Goal: Task Accomplishment & Management: Use online tool/utility

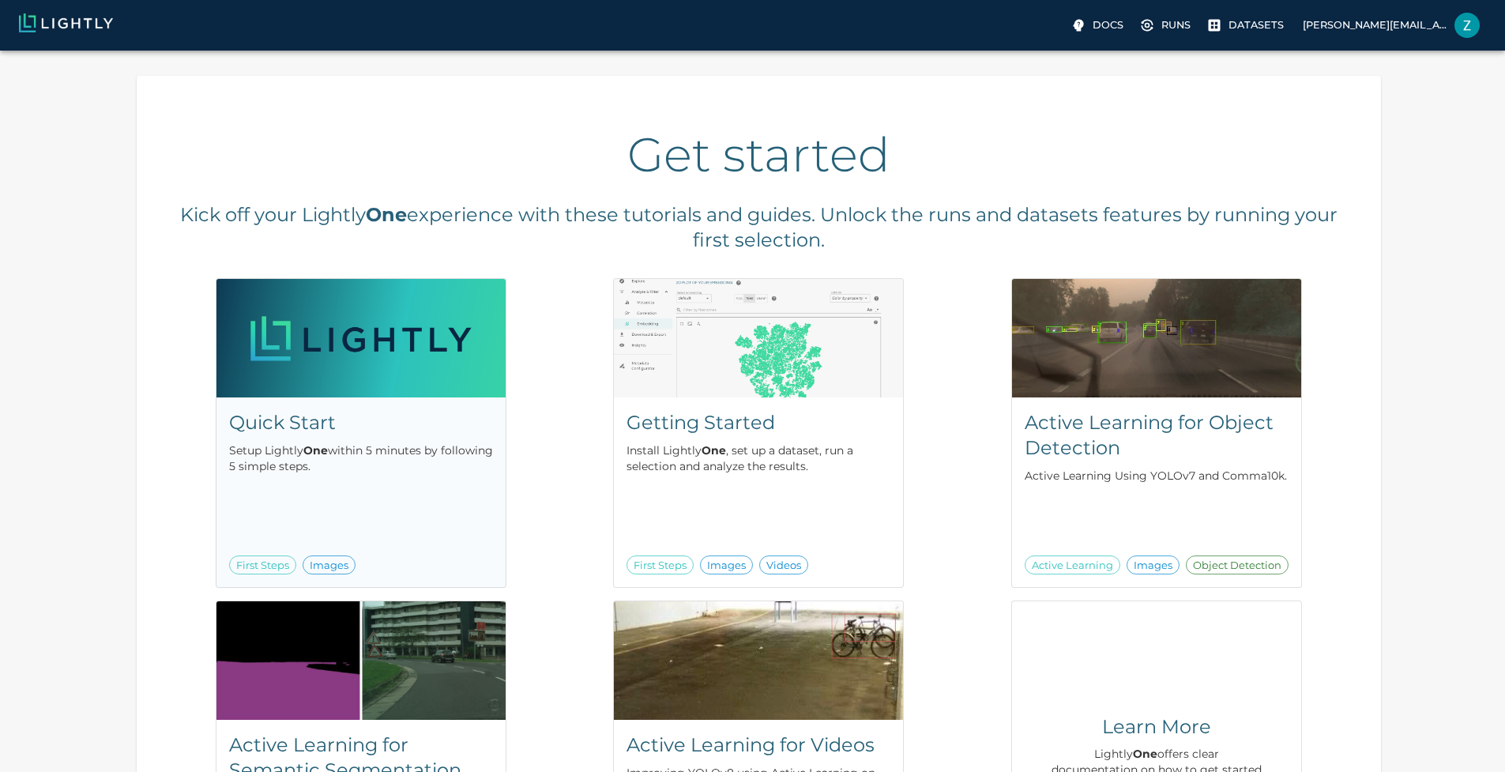
click at [506, 514] on div "Quick Start Setup Lightly One within 5 minutes by following 5 simple steps. Fir…" at bounding box center [361, 492] width 289 height 190
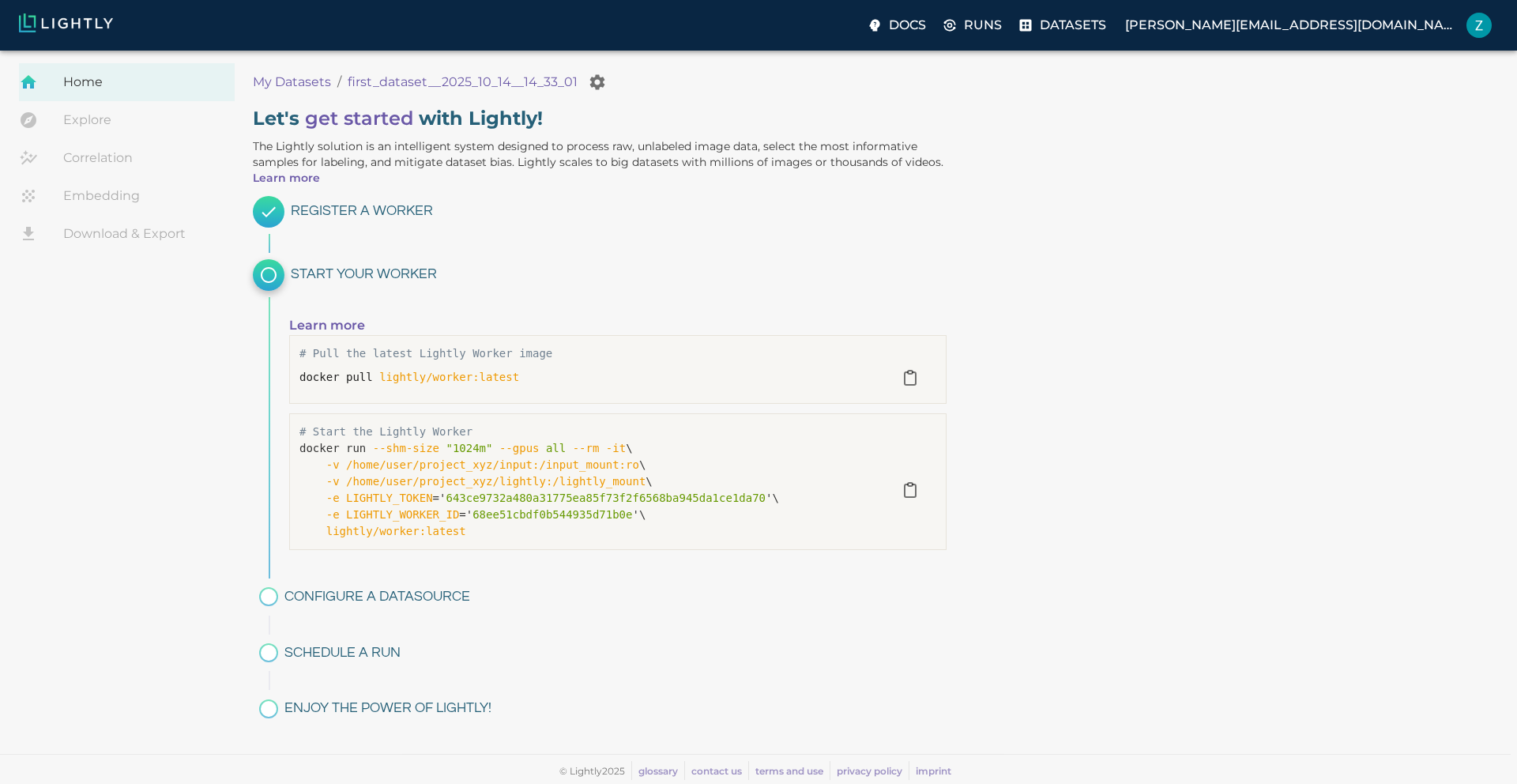
click at [58, 18] on img at bounding box center [66, 22] width 94 height 19
click at [114, 130] on link "Explore" at bounding box center [127, 120] width 216 height 38
click at [98, 125] on link "Explore" at bounding box center [127, 120] width 216 height 38
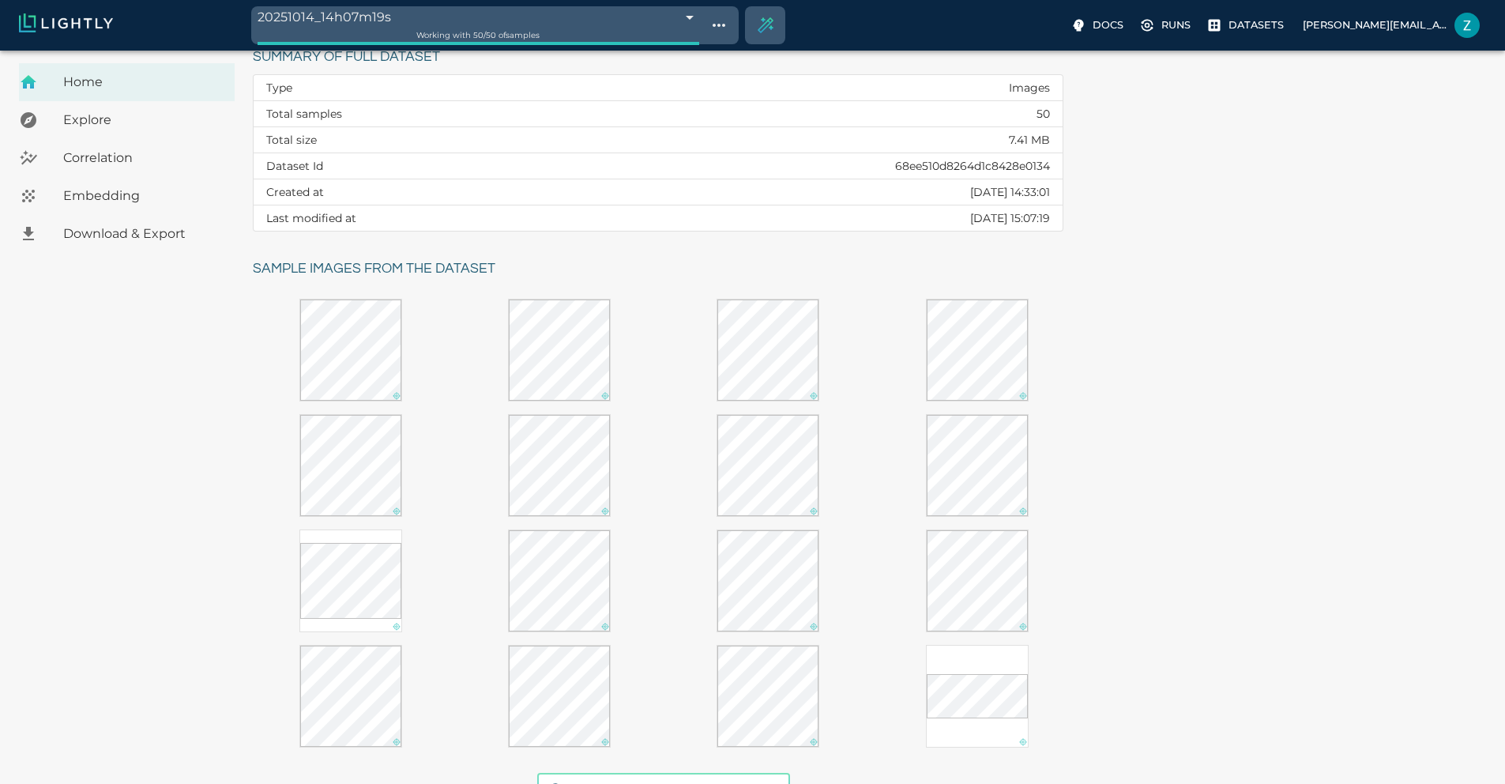
scroll to position [62, 0]
click at [140, 134] on div "Explore" at bounding box center [127, 120] width 216 height 38
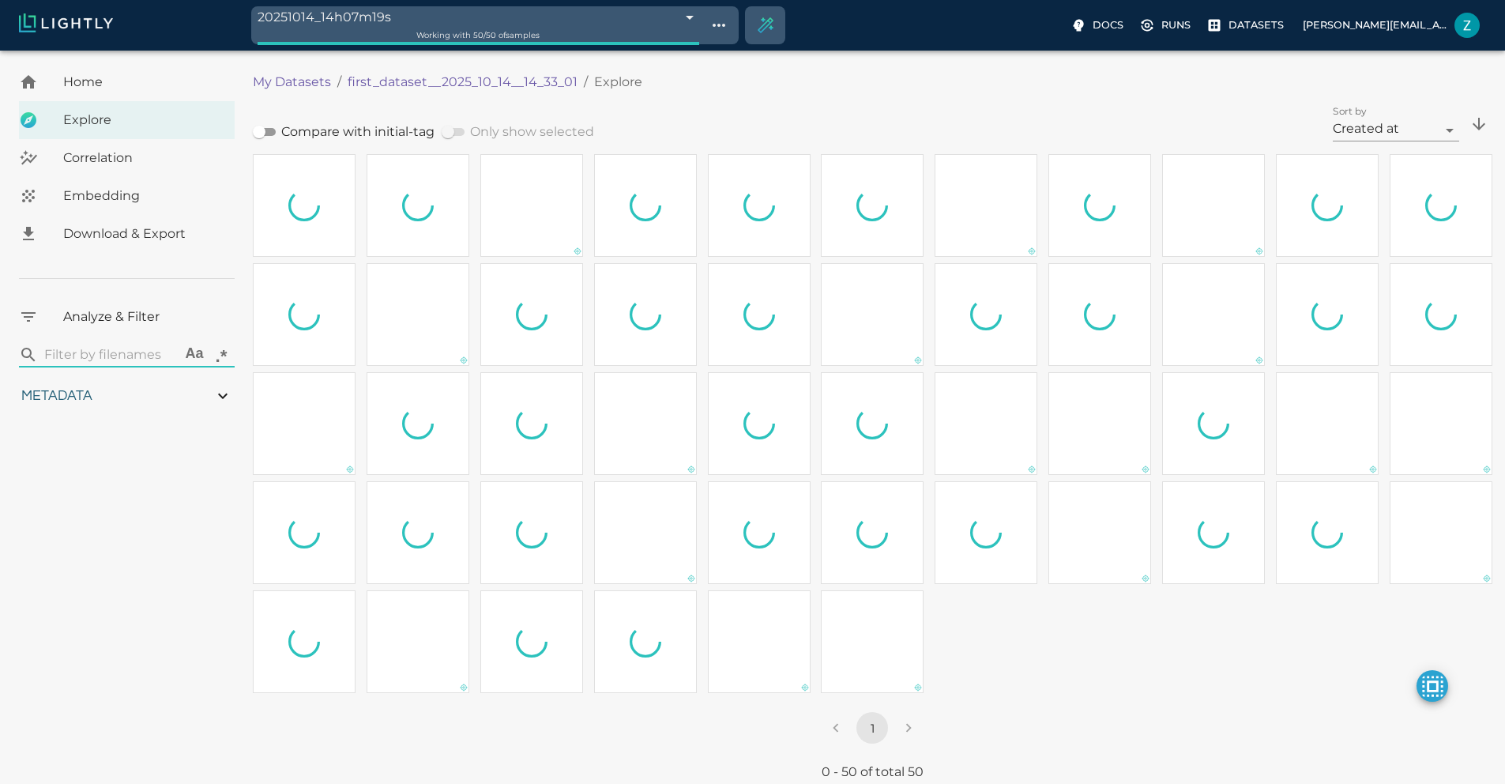
type input "10.9823599620434"
type input "2.47526621818543"
type input "83.9652662181854"
type input "0.310869565217391"
type input "2.28786956521739"
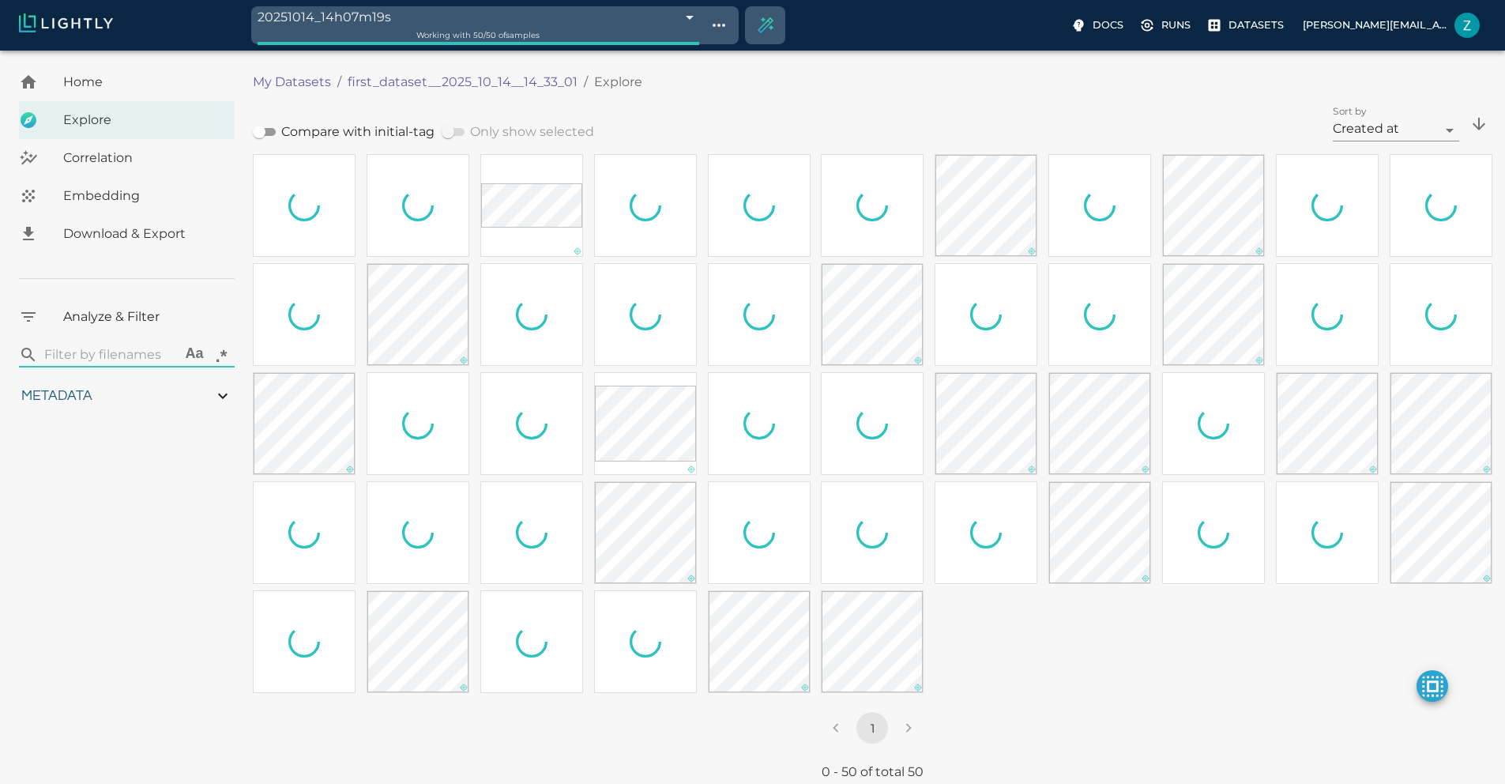
type input "10.9823599620434"
type input "2.47526621818543"
type input "83.9652662181854"
type input "0.310869565217391"
type input "2.28786956521739"
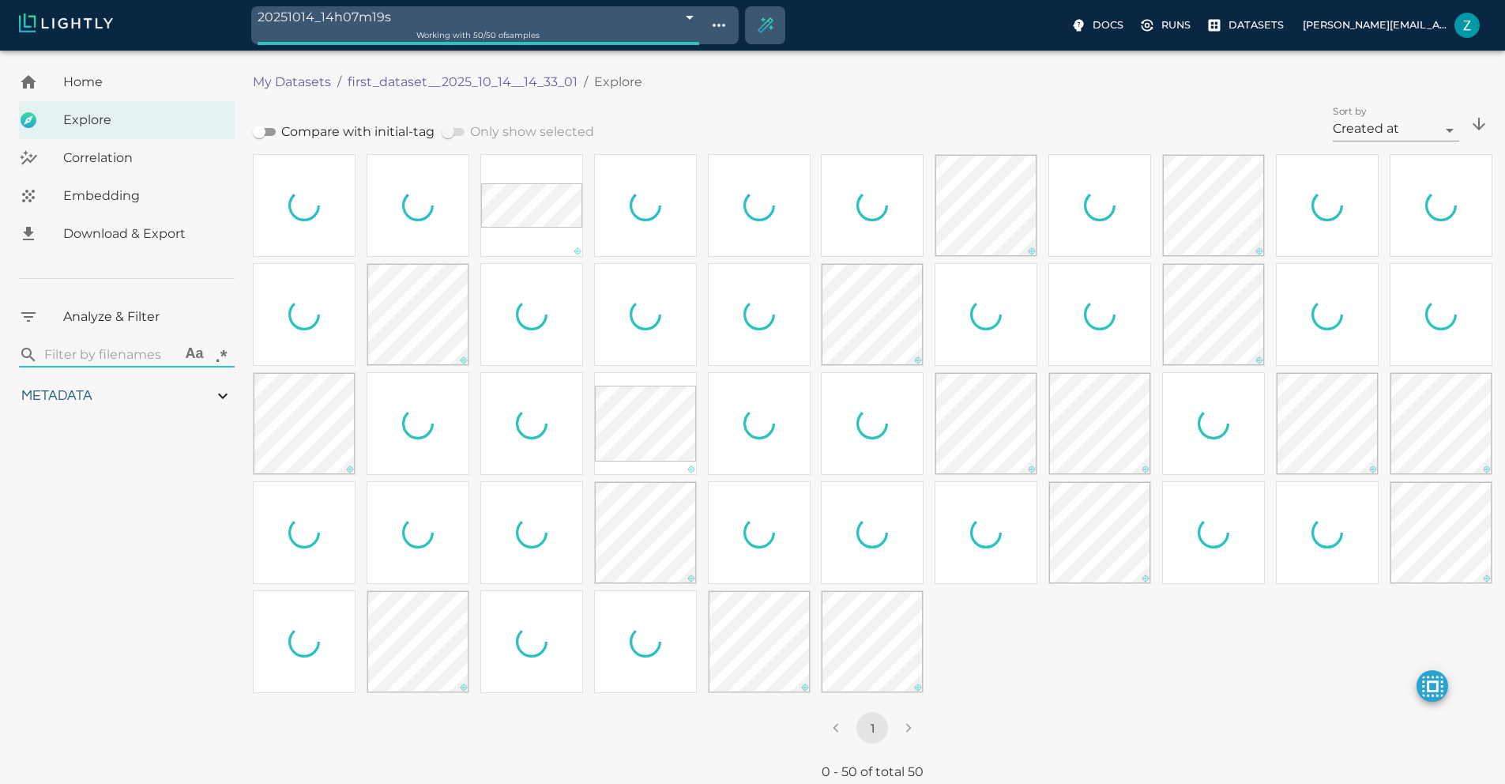
type input "10.9823599620434"
type input "2.47526621818543"
type input "83.9652662181854"
type input "0.310869565217391"
type input "2.28786956521739"
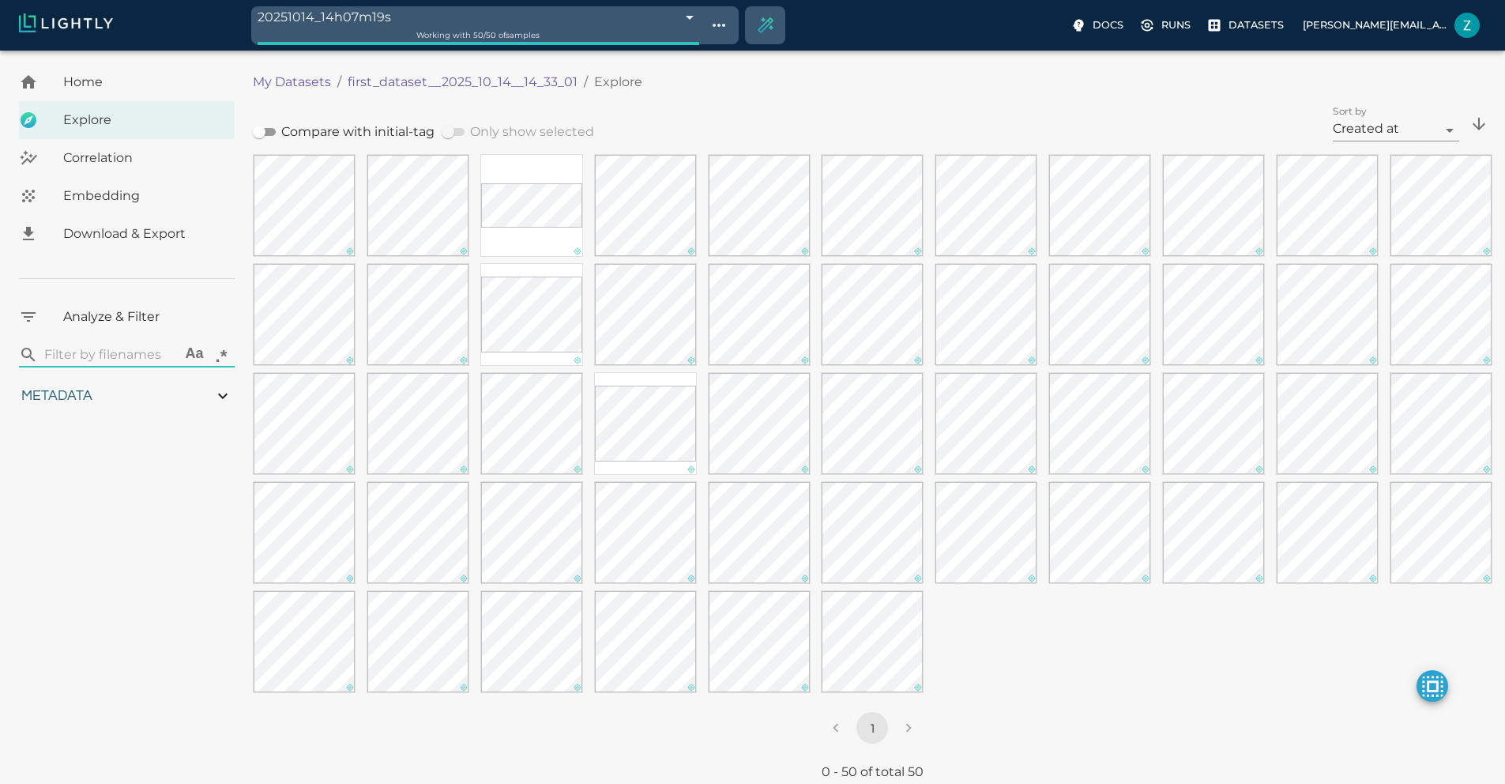
click at [141, 164] on span "Correlation" at bounding box center [142, 158] width 159 height 19
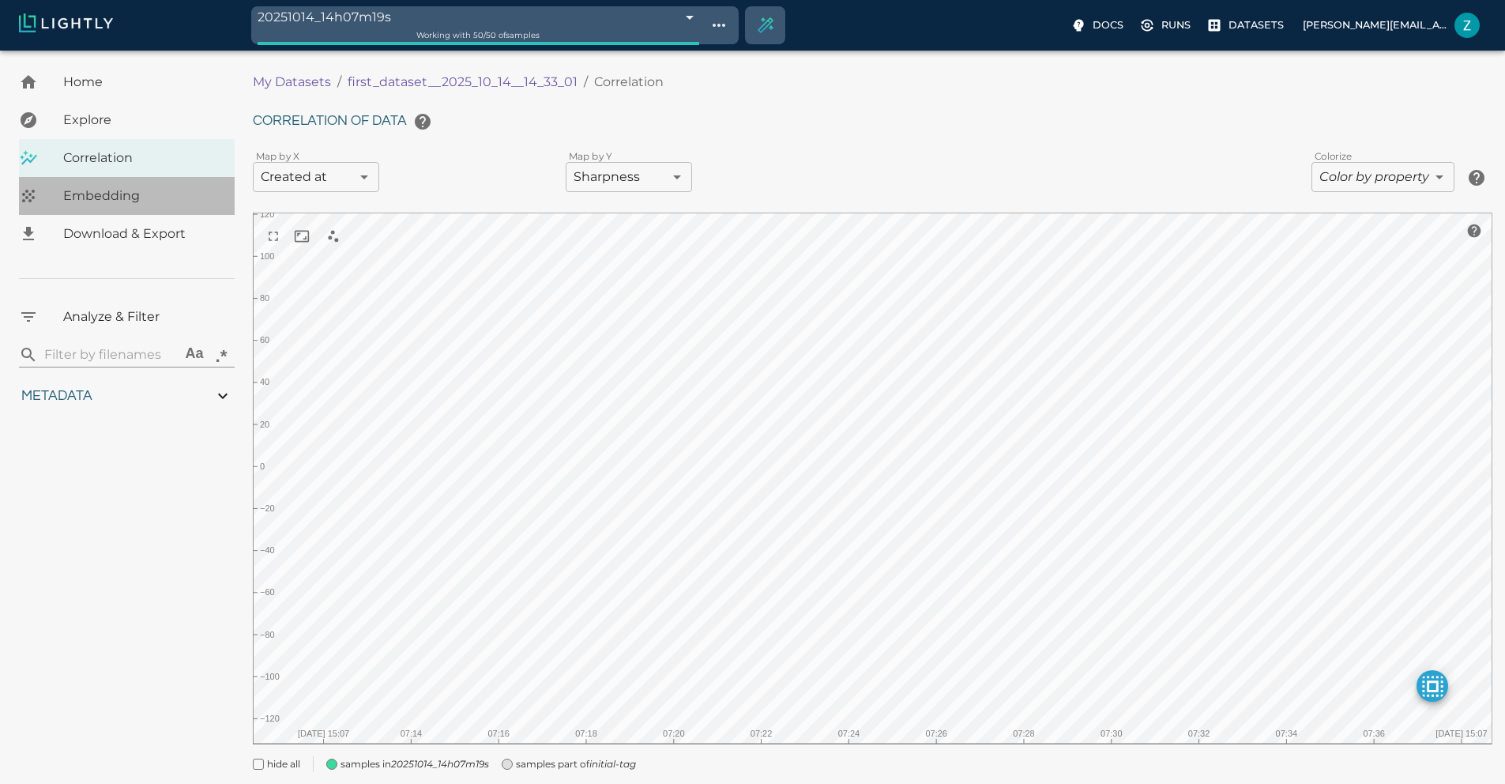
click at [137, 205] on span "Embedding" at bounding box center [142, 195] width 159 height 19
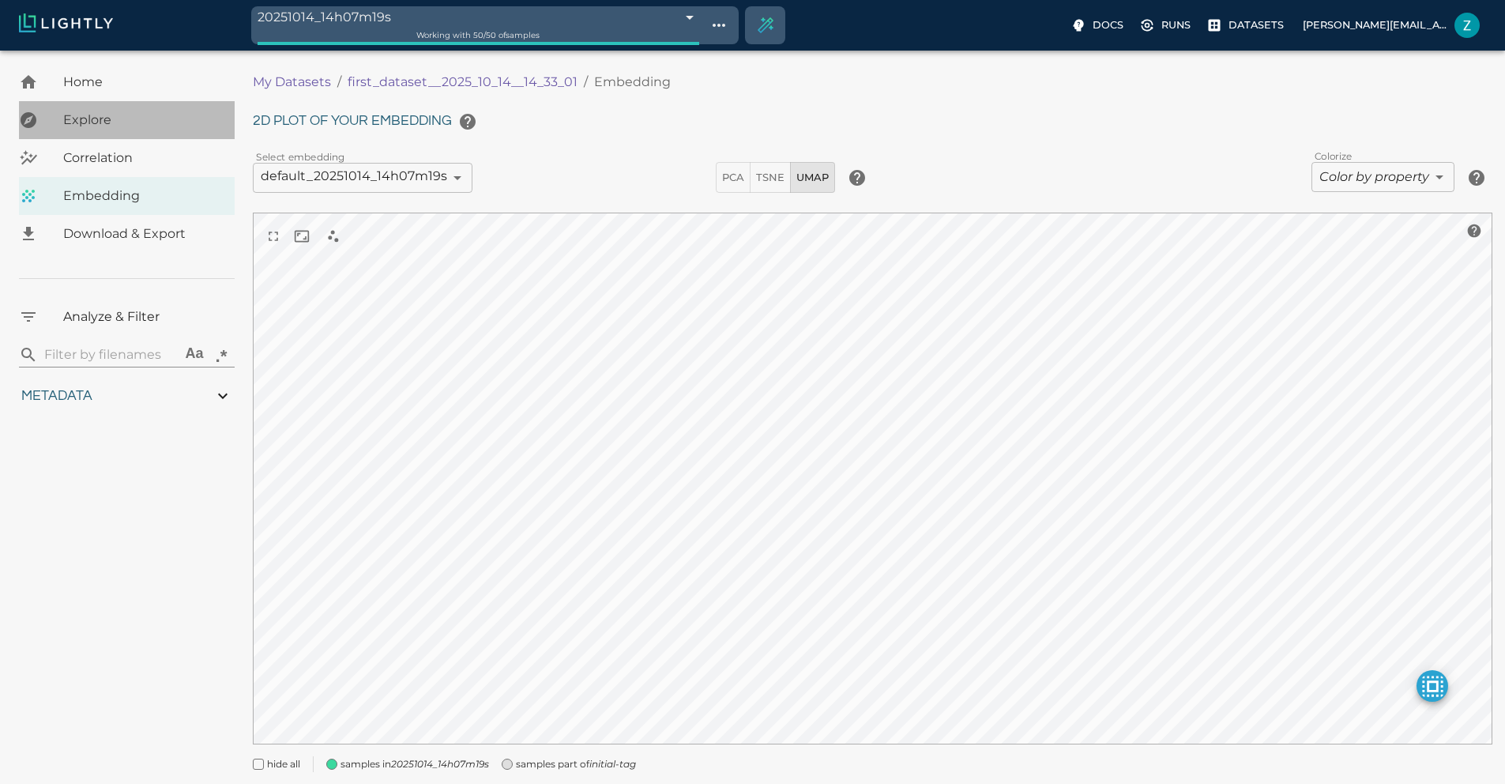
click at [85, 110] on div "Explore" at bounding box center [127, 120] width 216 height 38
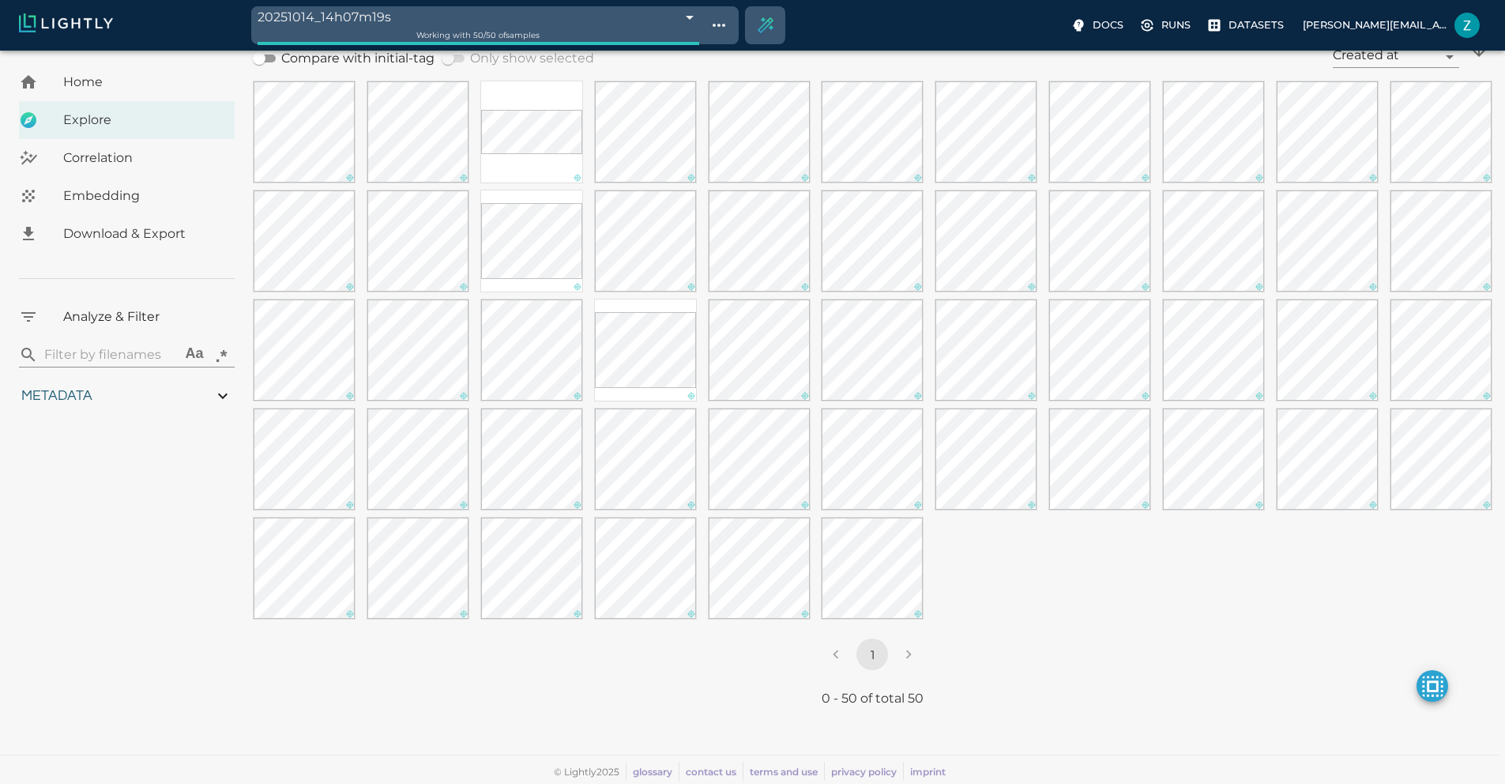
scroll to position [183, 0]
click at [891, 661] on li "pagination navigation" at bounding box center [909, 654] width 36 height 32
click at [891, 648] on li "pagination navigation" at bounding box center [909, 654] width 36 height 32
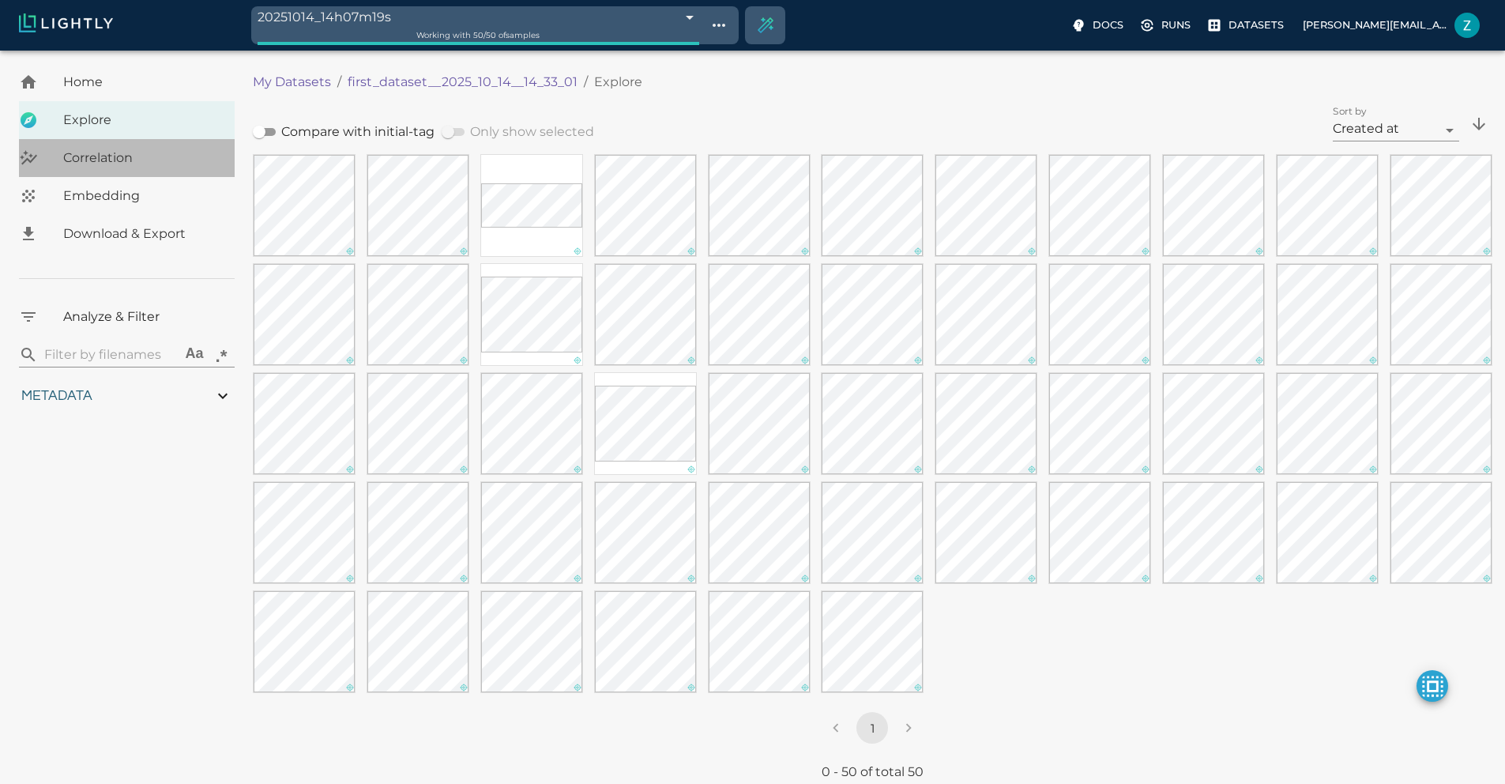
click at [147, 160] on span "Correlation" at bounding box center [142, 158] width 159 height 19
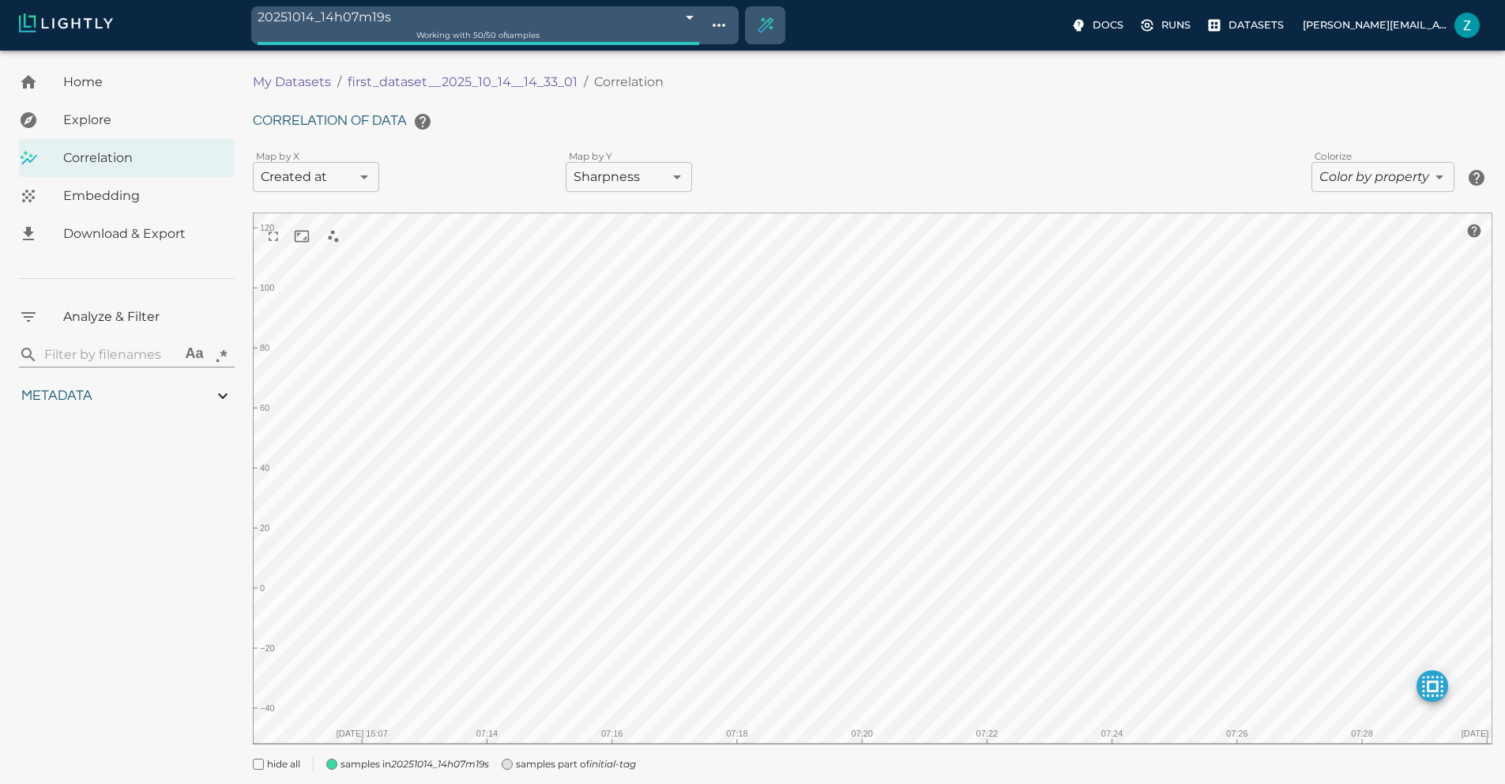
click at [154, 126] on span "Explore" at bounding box center [142, 120] width 159 height 19
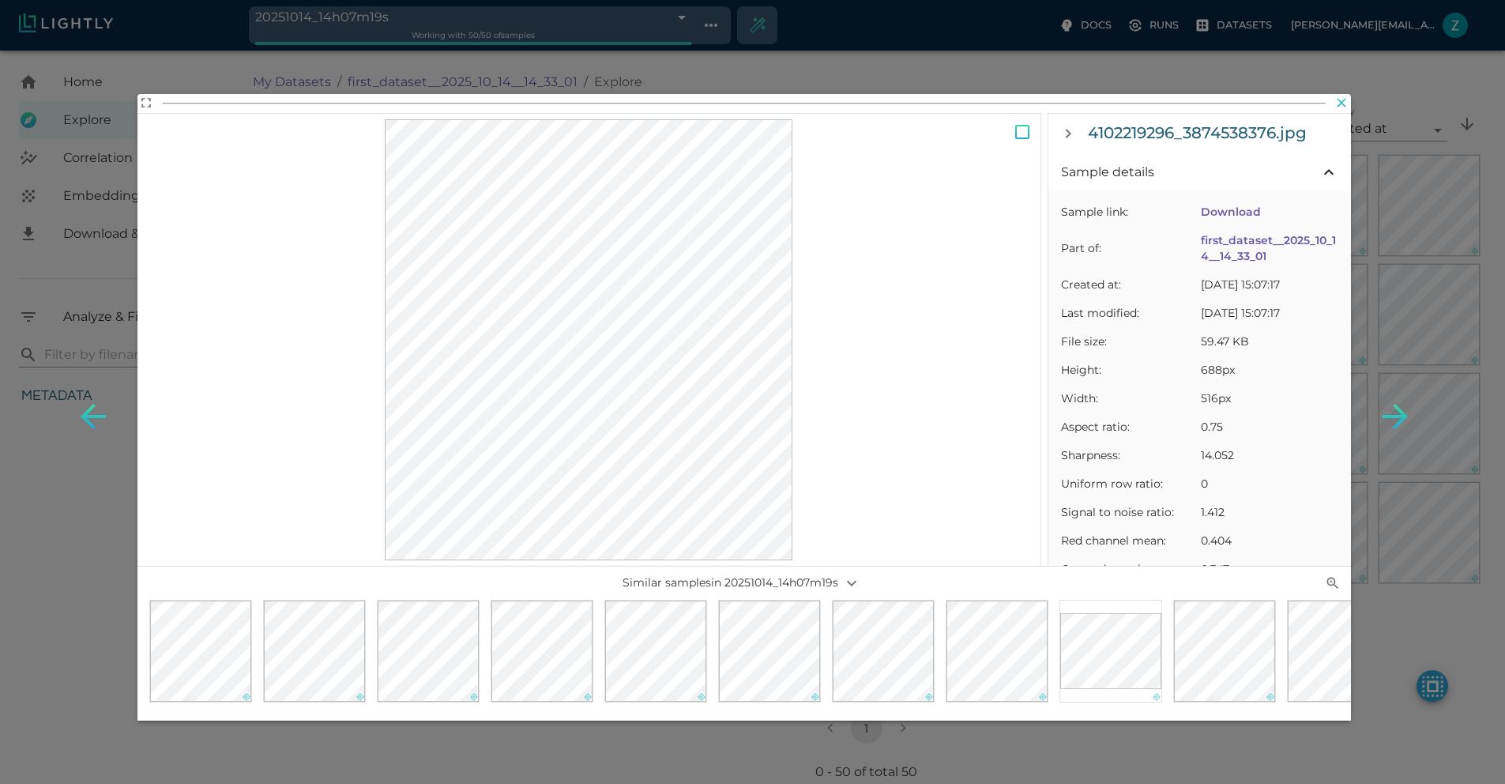
click at [1339, 105] on icon "button" at bounding box center [1341, 102] width 9 height 9
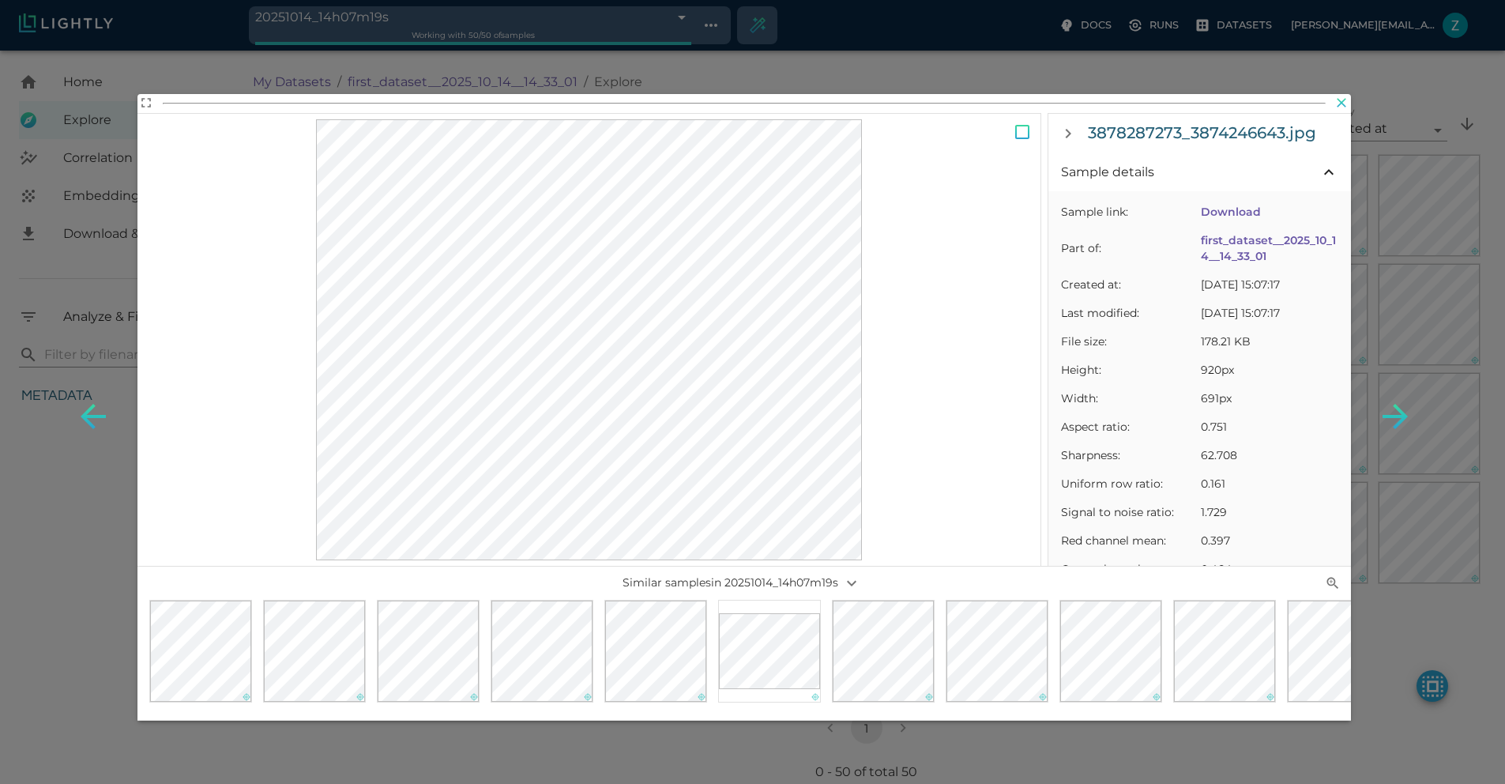
click at [1339, 99] on icon "button" at bounding box center [1342, 103] width 16 height 16
click at [1336, 107] on icon "button" at bounding box center [1342, 103] width 16 height 16
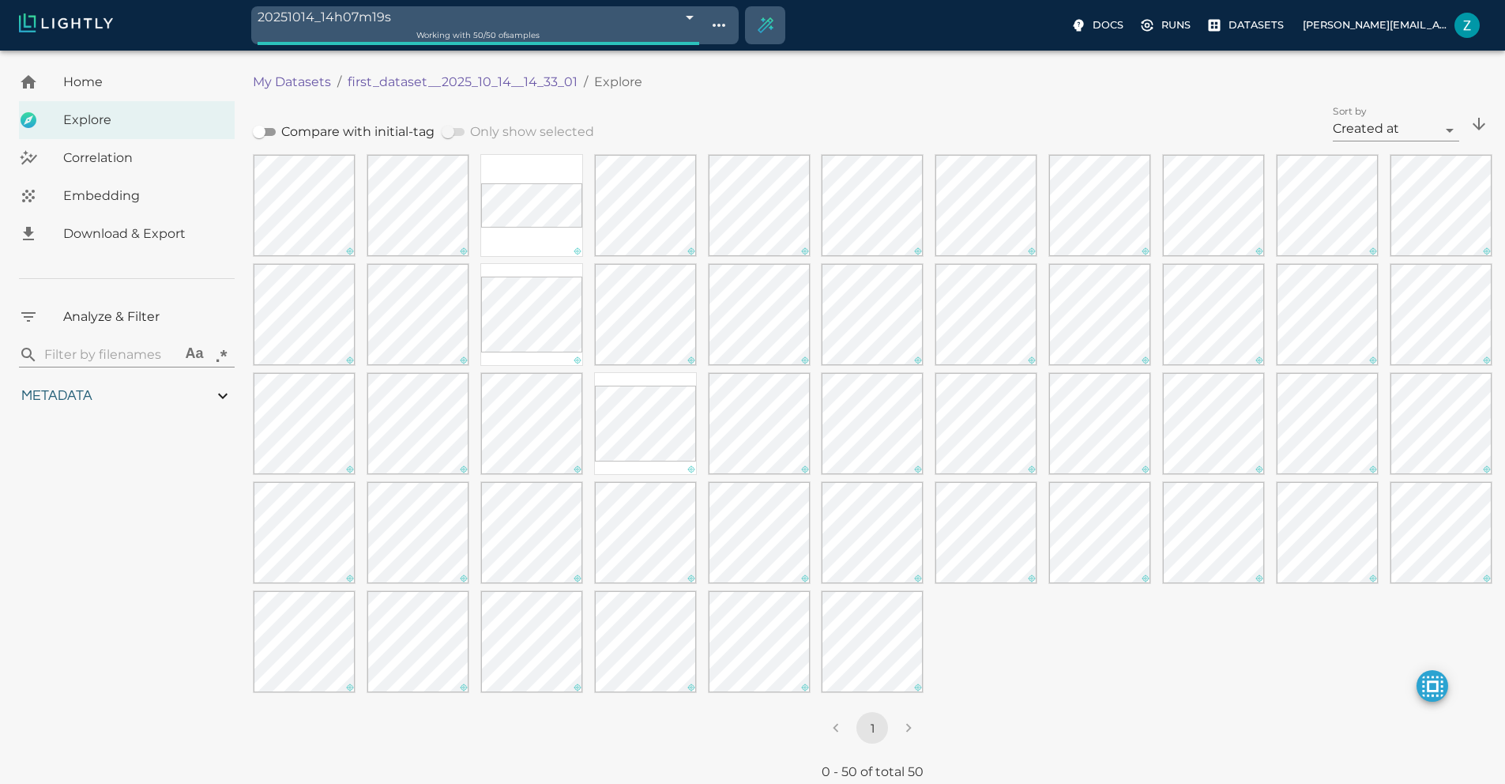
click at [84, 166] on span "Correlation" at bounding box center [142, 158] width 159 height 19
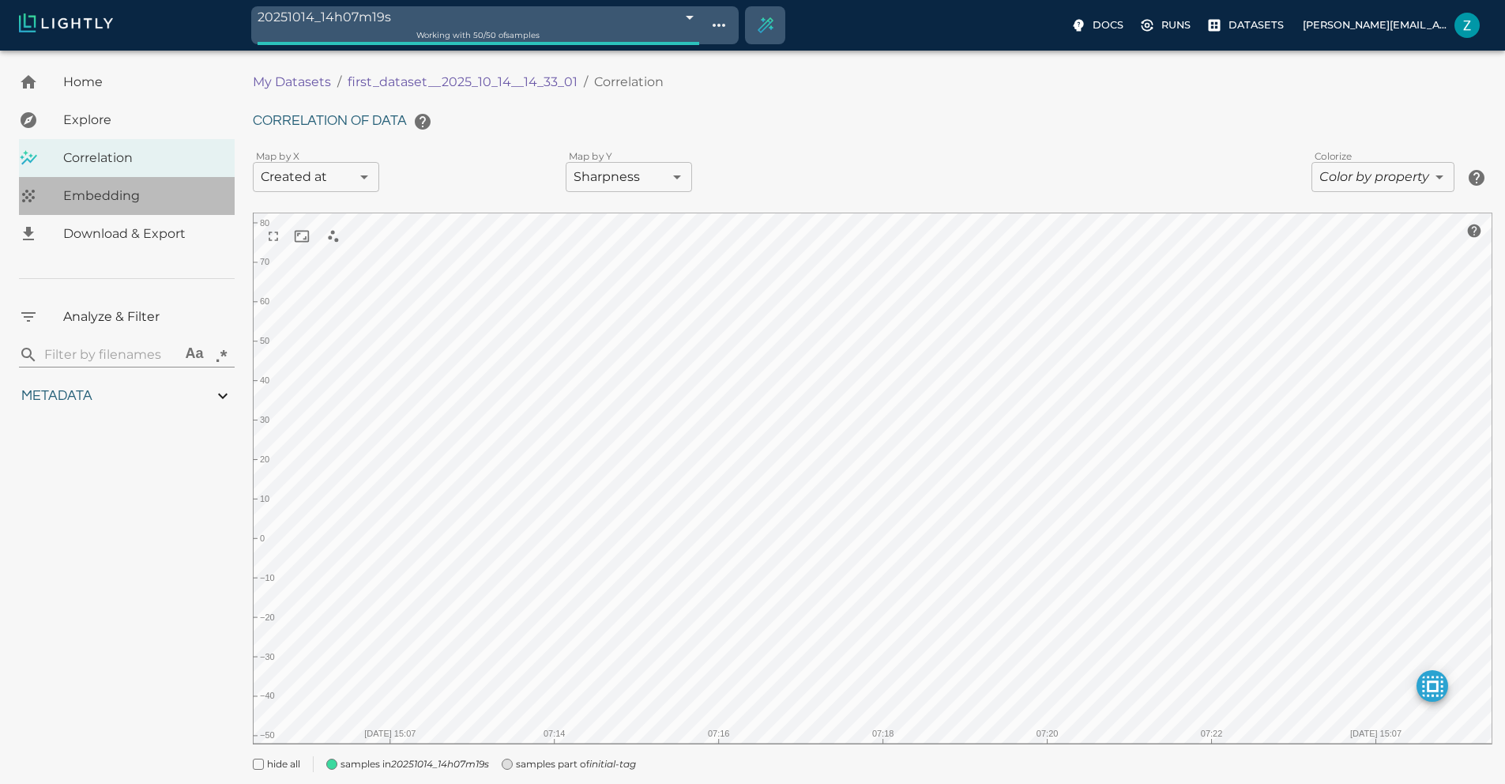
click at [154, 184] on div "Embedding" at bounding box center [127, 196] width 216 height 38
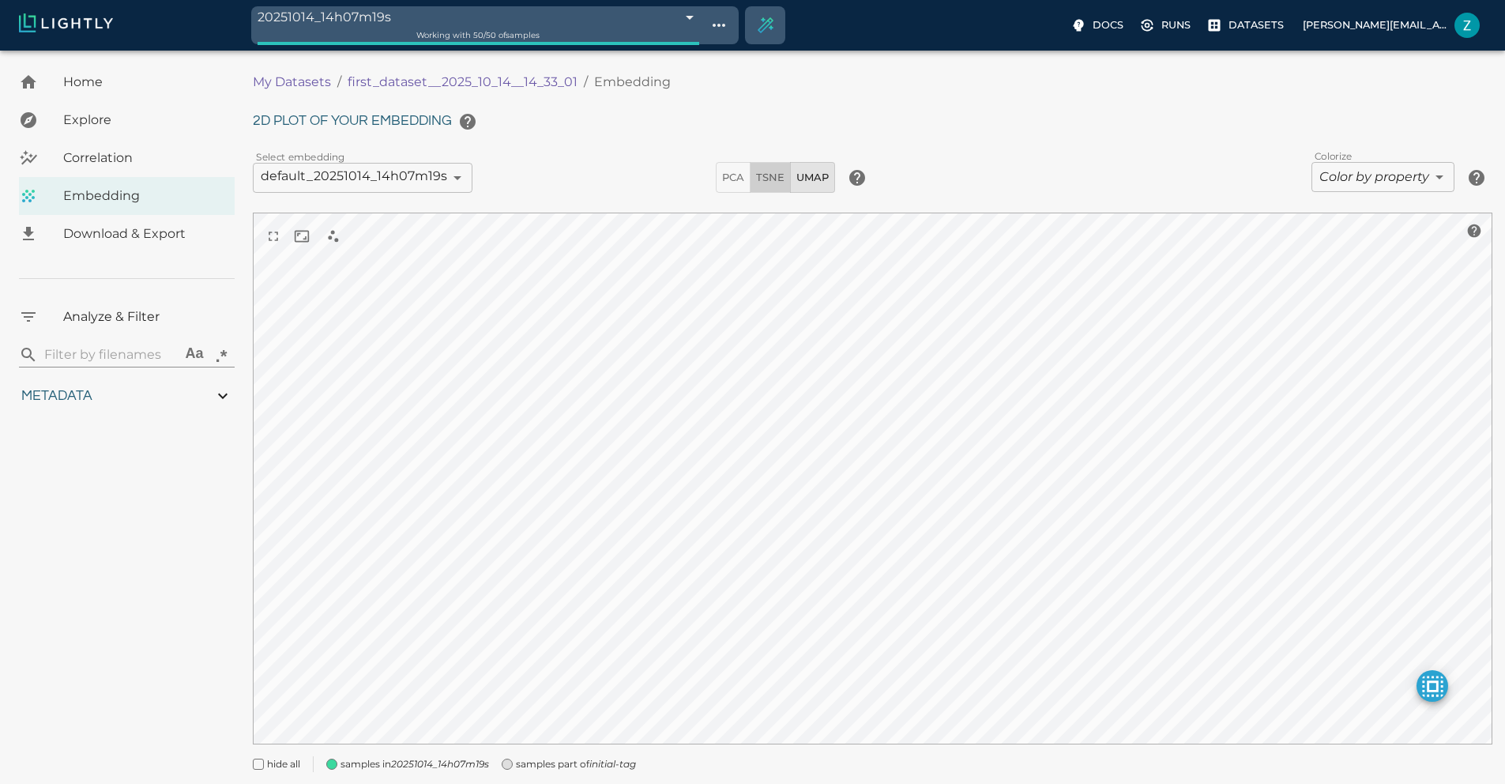
click at [769, 171] on span "TSNE" at bounding box center [770, 177] width 28 height 18
click at [740, 175] on span "PCA" at bounding box center [733, 177] width 22 height 18
click at [792, 171] on button "UMAP" at bounding box center [812, 177] width 45 height 31
click at [764, 183] on span "TSNE" at bounding box center [770, 177] width 28 height 18
click at [818, 179] on span "UMAP" at bounding box center [813, 177] width 32 height 18
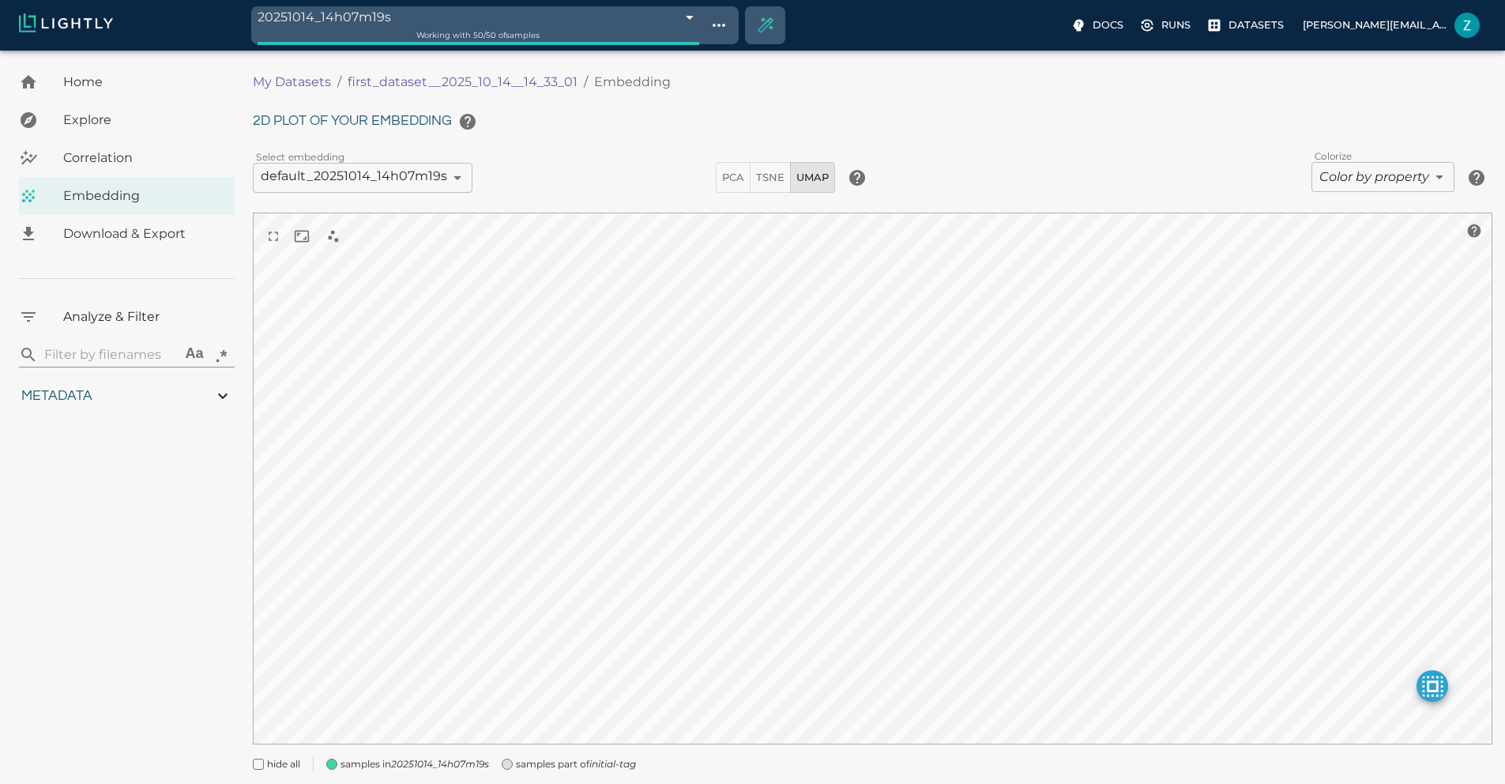
click at [456, 185] on body "20251014_14h07m19s 68ee5917df0b544935d7e758 Working with 50 / 50 of samples Doc…" at bounding box center [752, 440] width 1505 height 778
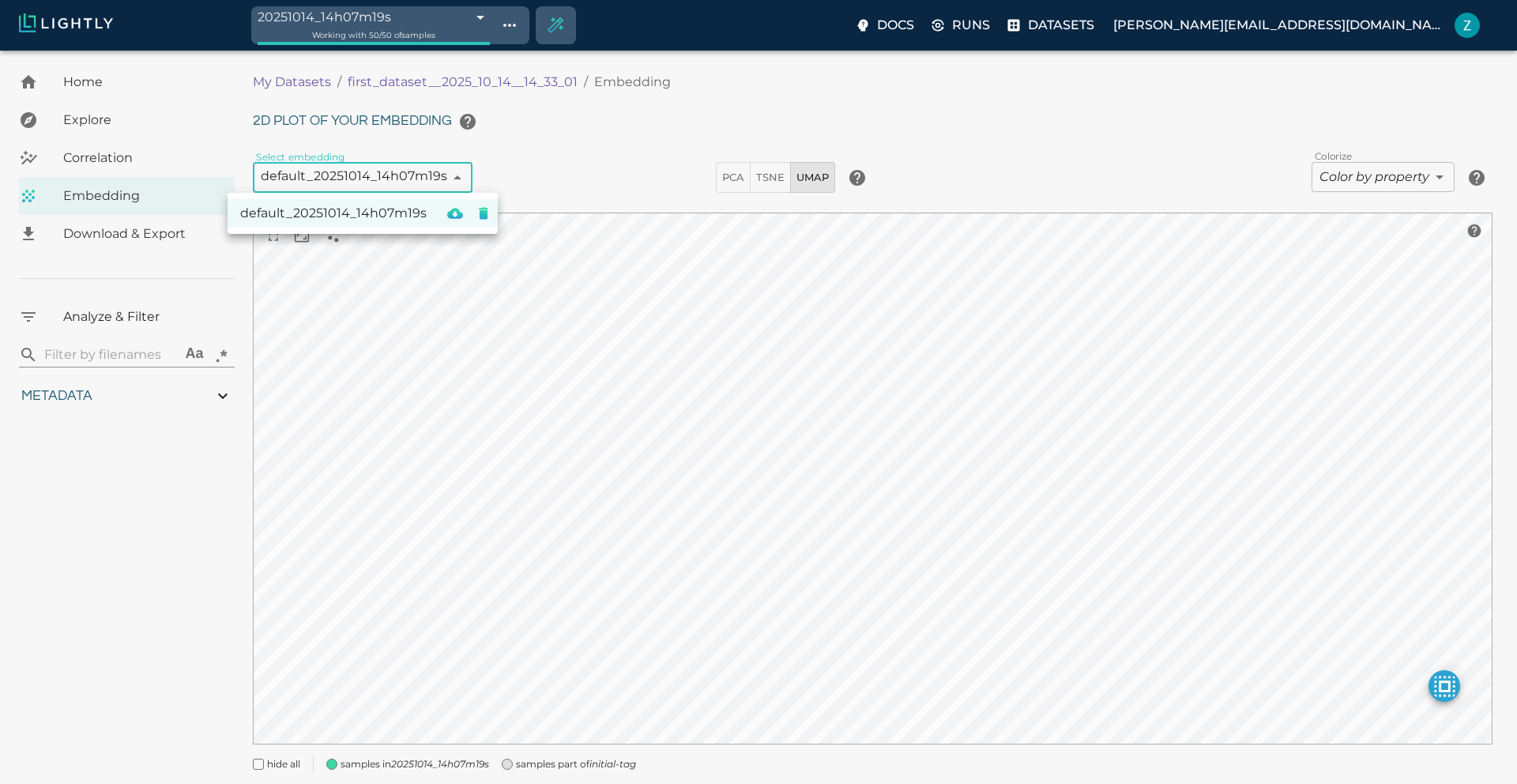
click at [581, 190] on div at bounding box center [758, 392] width 1517 height 784
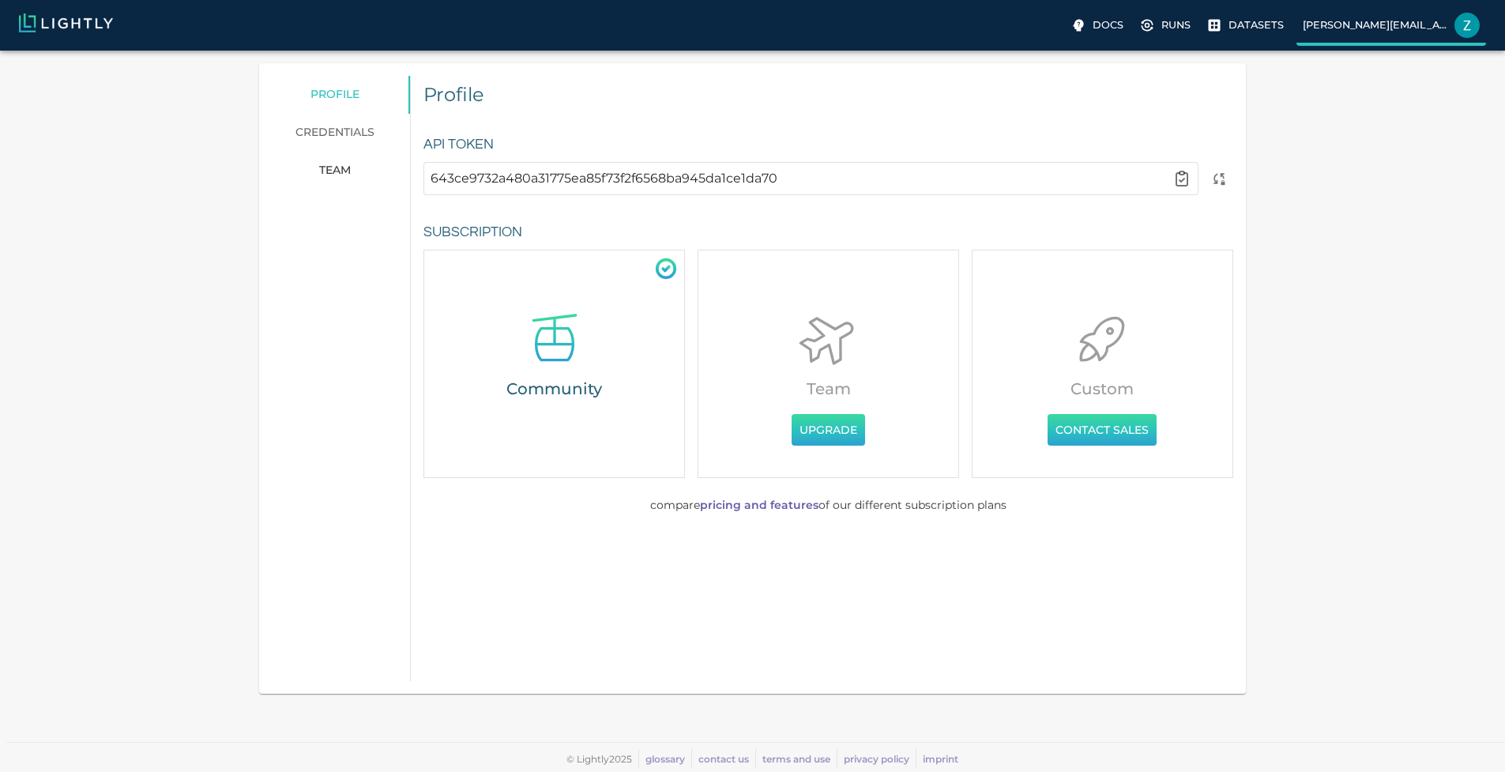
click at [1297, 8] on label "[PERSON_NAME][EMAIL_ADDRESS][DOMAIN_NAME]" at bounding box center [1392, 27] width 190 height 38
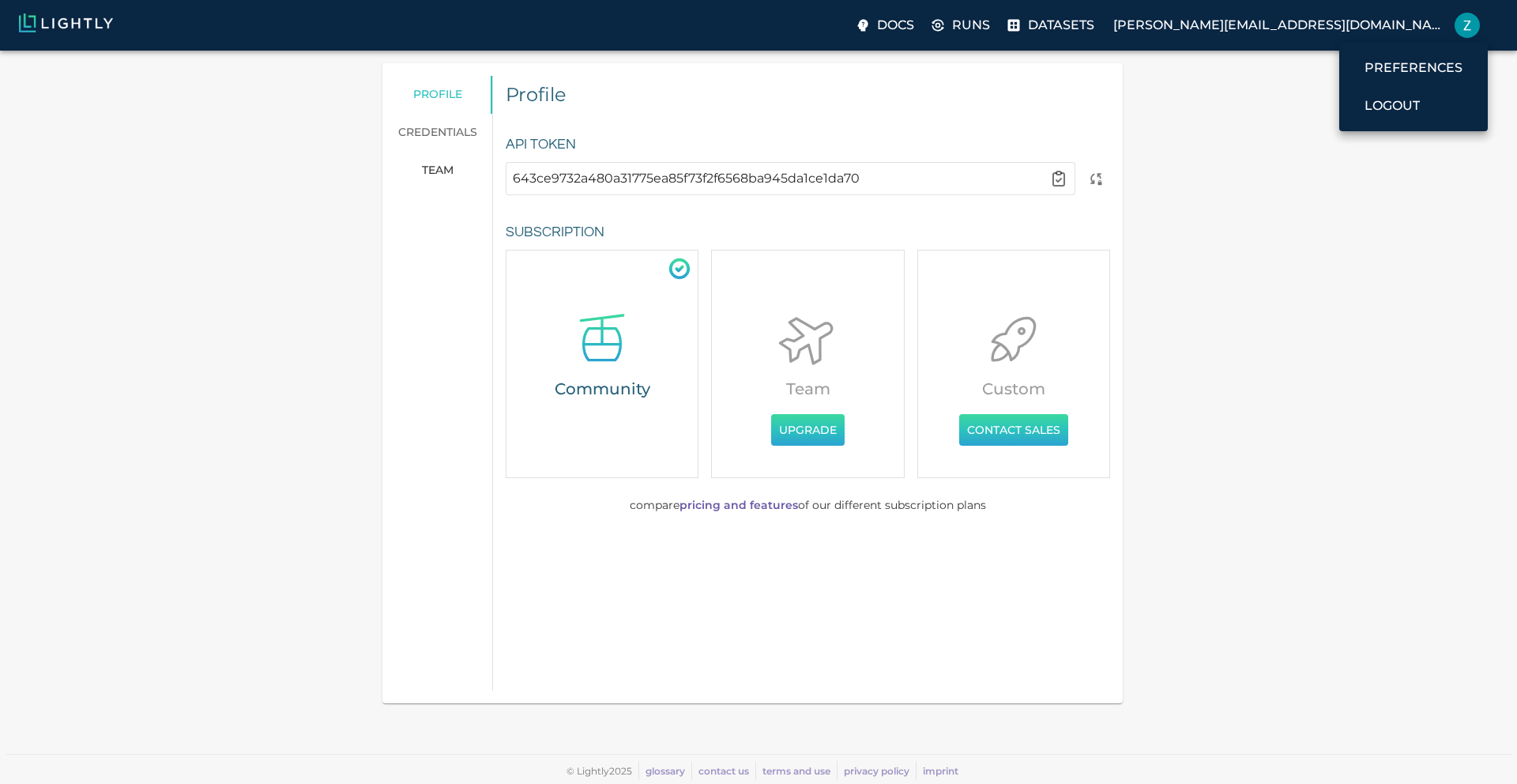
click at [1156, 19] on div at bounding box center [758, 392] width 1517 height 784
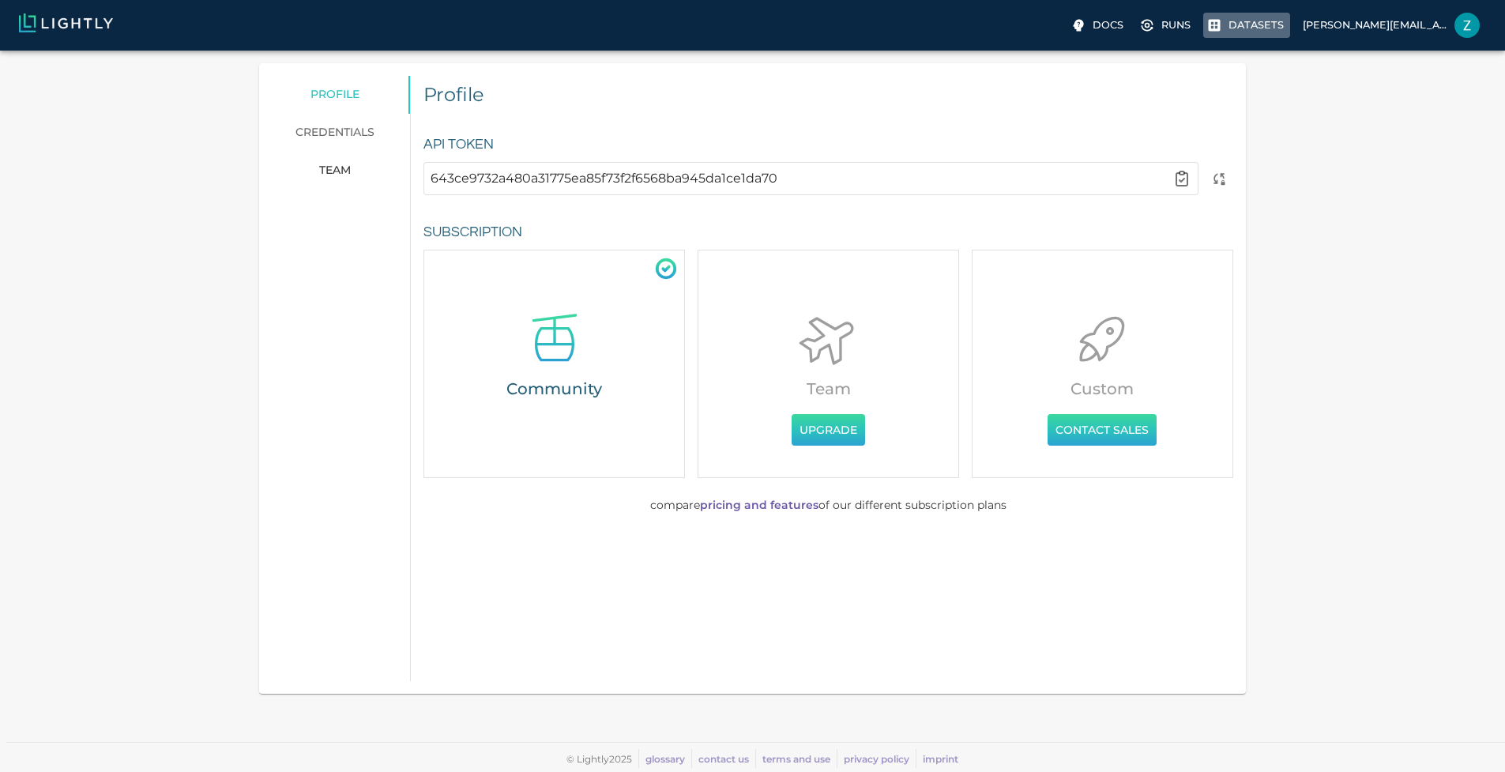
click at [1229, 19] on p "Datasets" at bounding box center [1256, 24] width 55 height 15
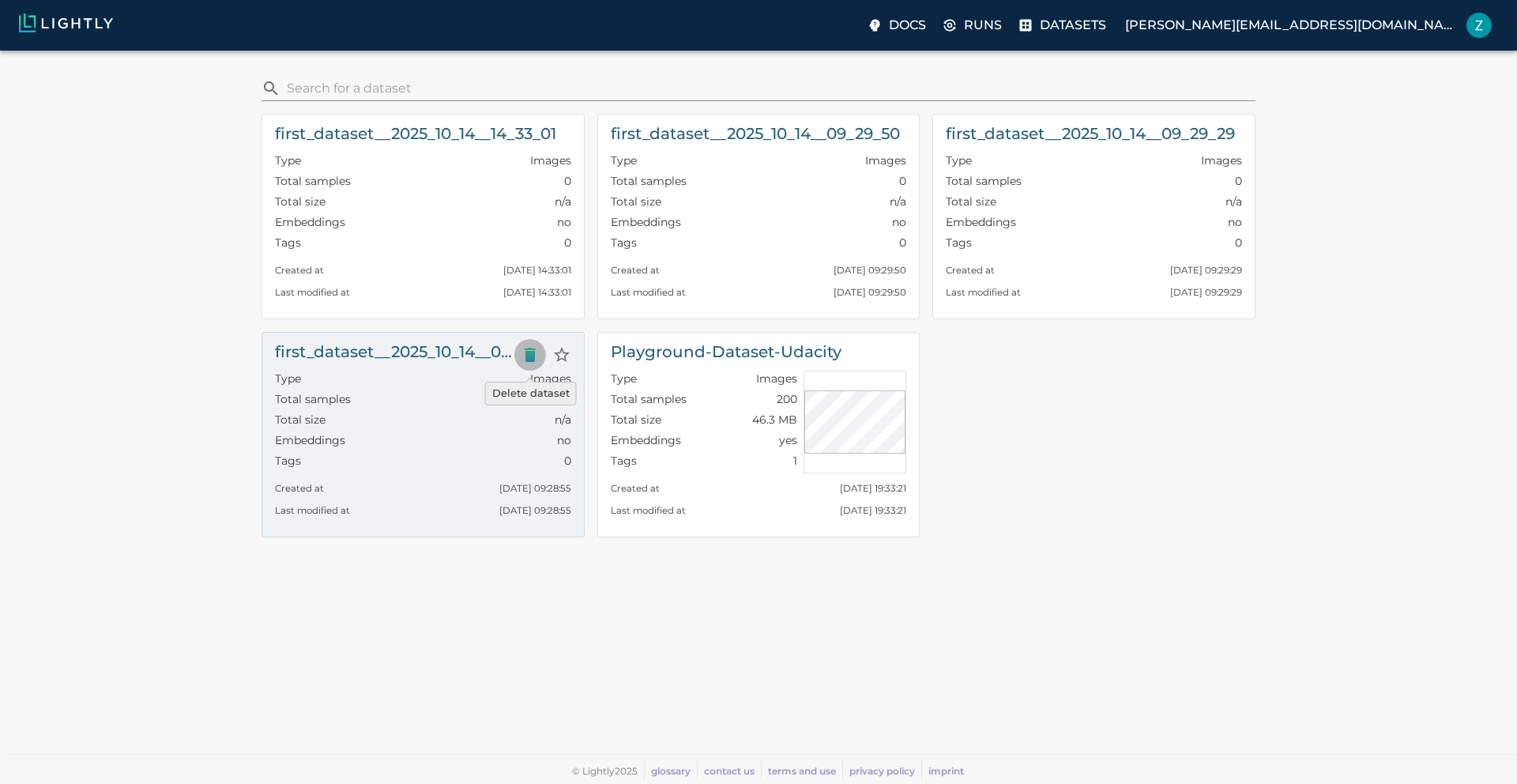
click at [530, 360] on icon "Delete dataset" at bounding box center [530, 355] width 11 height 14
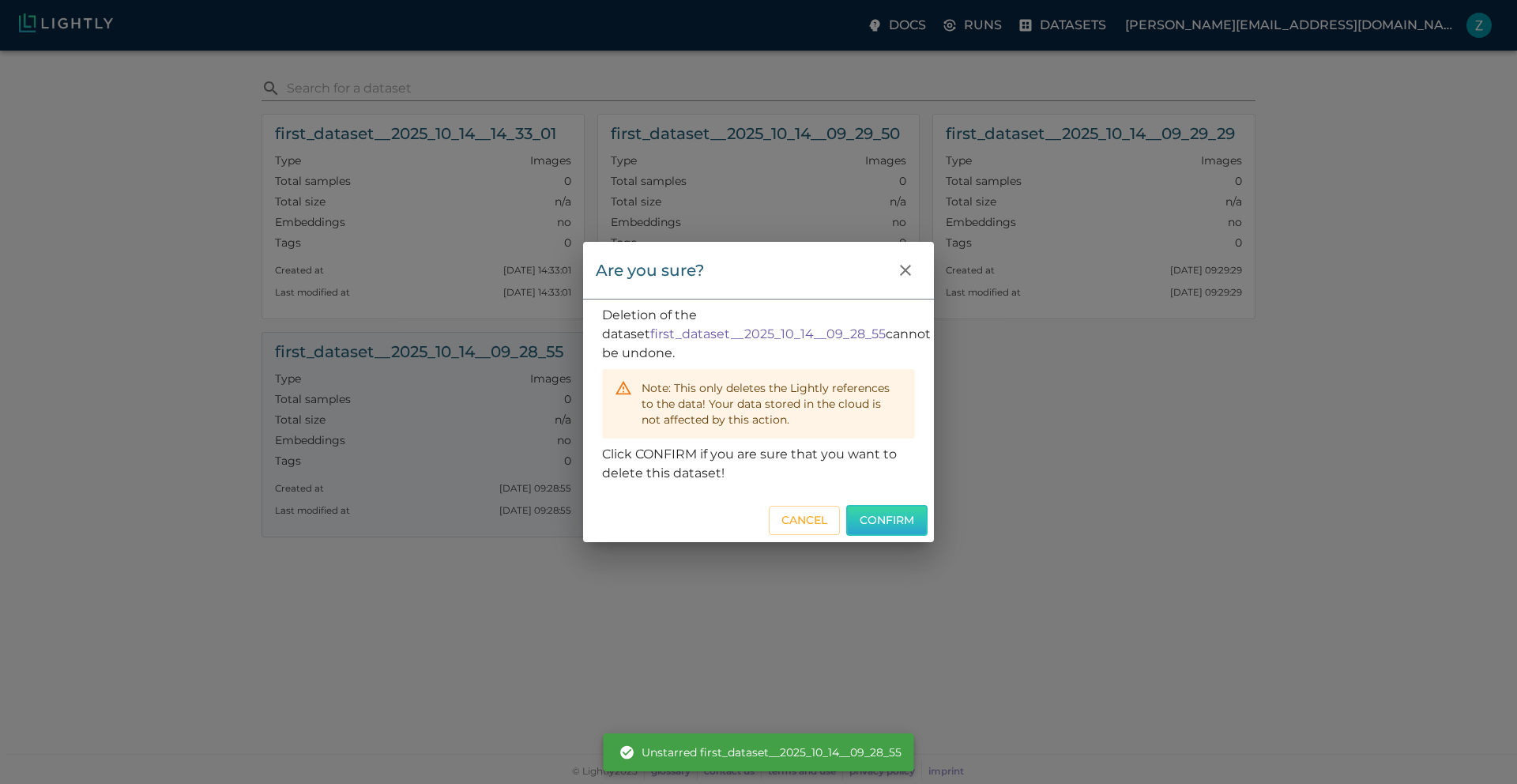
click at [893, 520] on button "Confirm" at bounding box center [886, 520] width 81 height 31
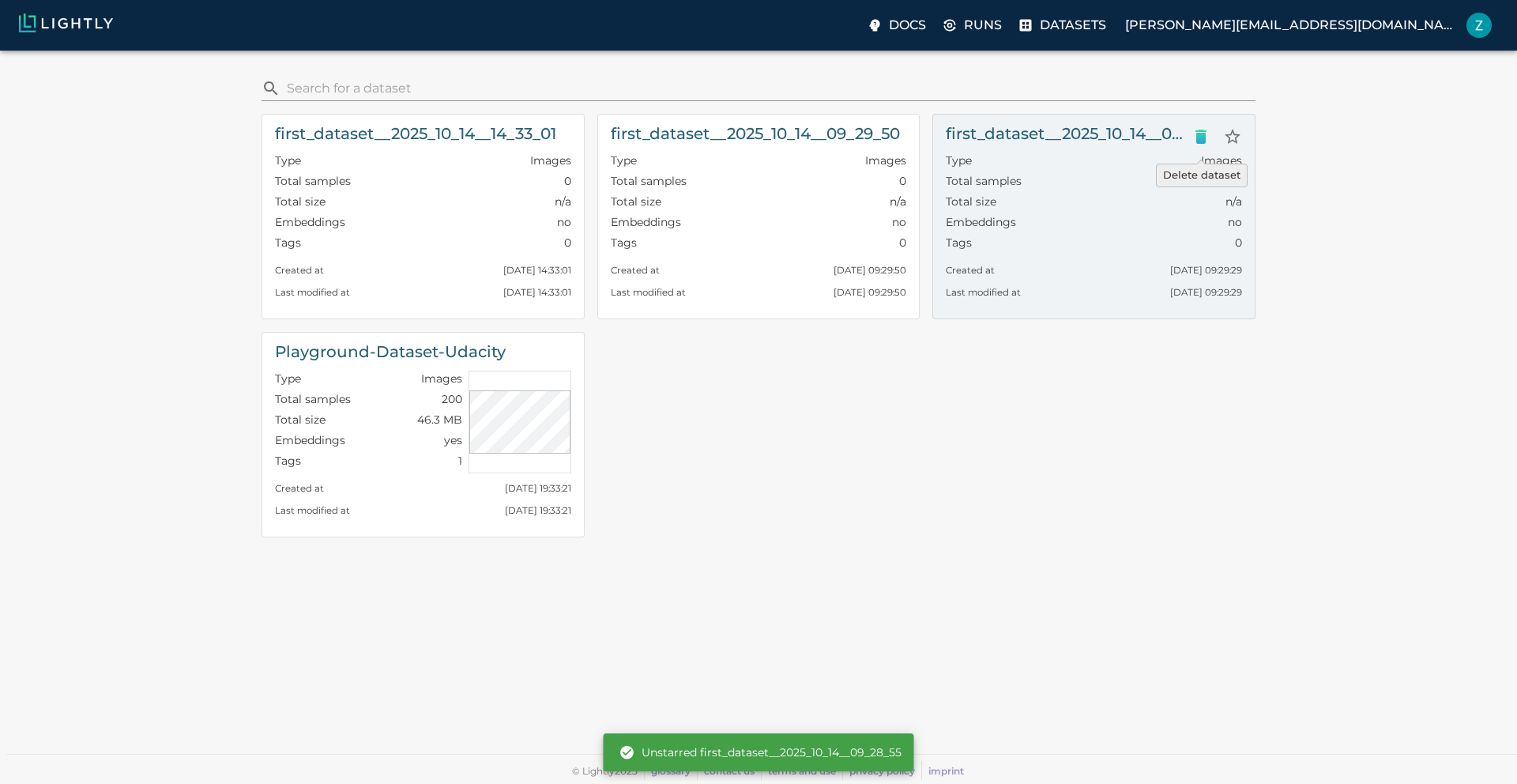
click at [1197, 134] on icon "Delete dataset" at bounding box center [1201, 137] width 11 height 14
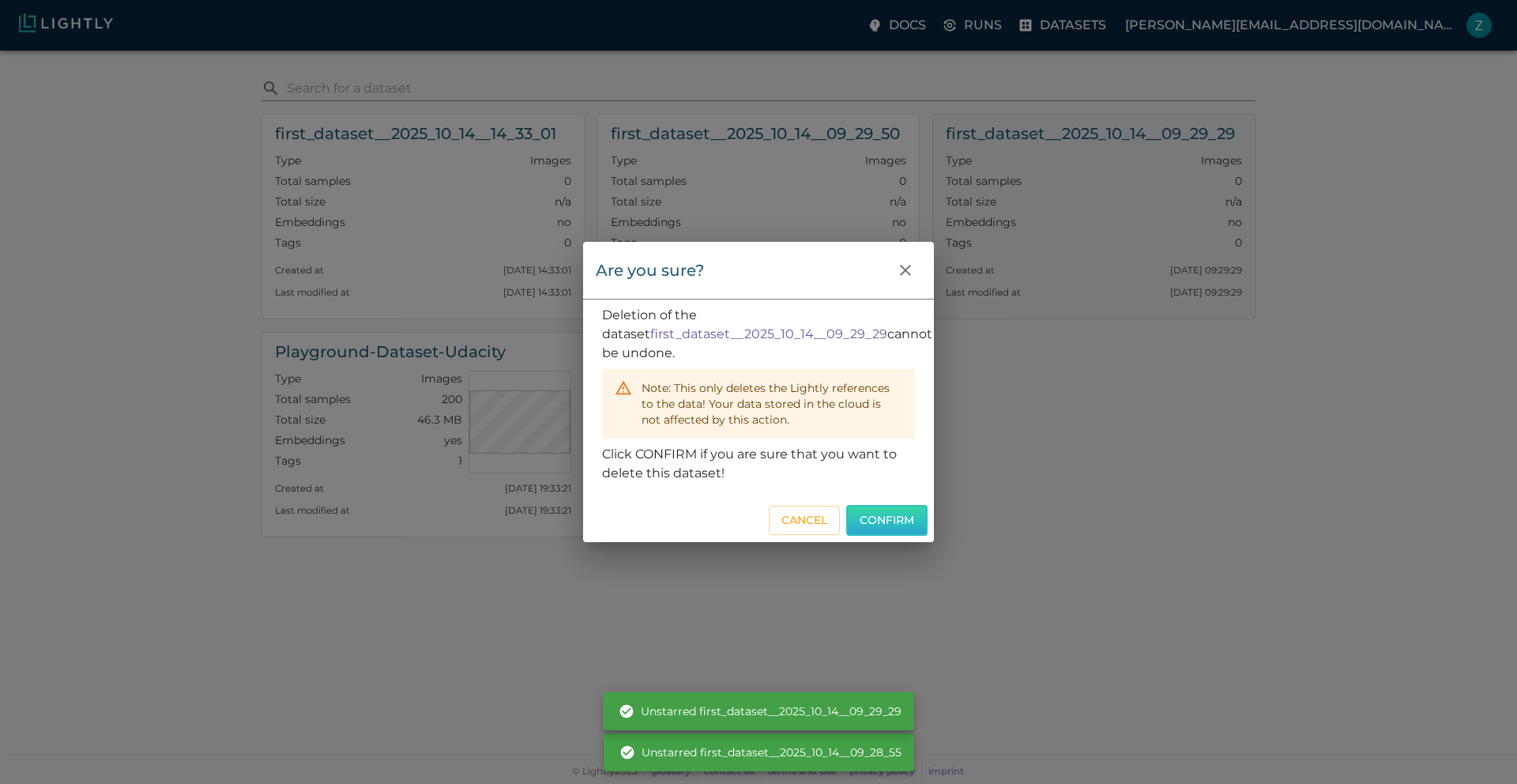
click at [898, 520] on button "Confirm" at bounding box center [886, 520] width 81 height 31
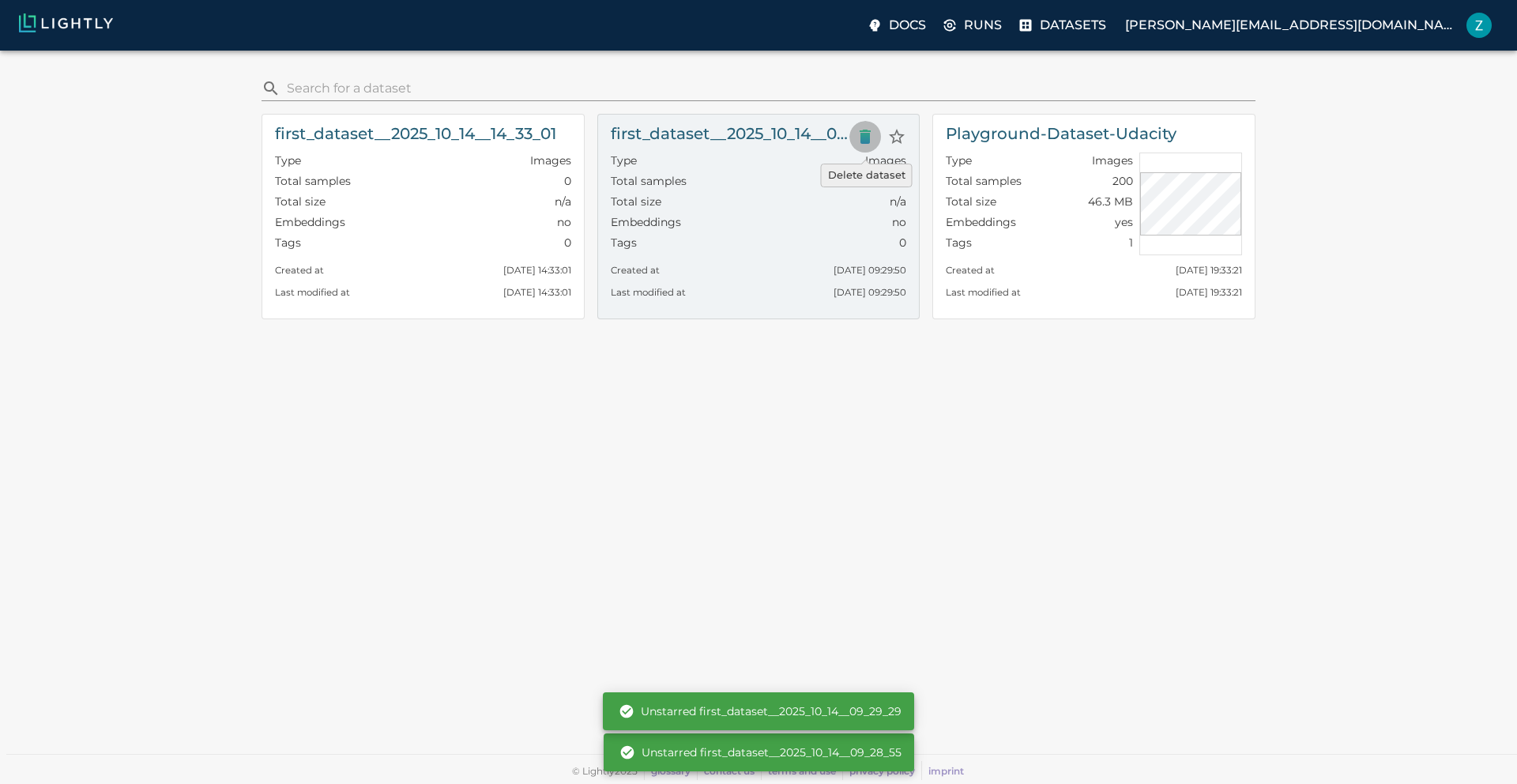
click at [859, 134] on icon "Delete dataset" at bounding box center [865, 136] width 19 height 19
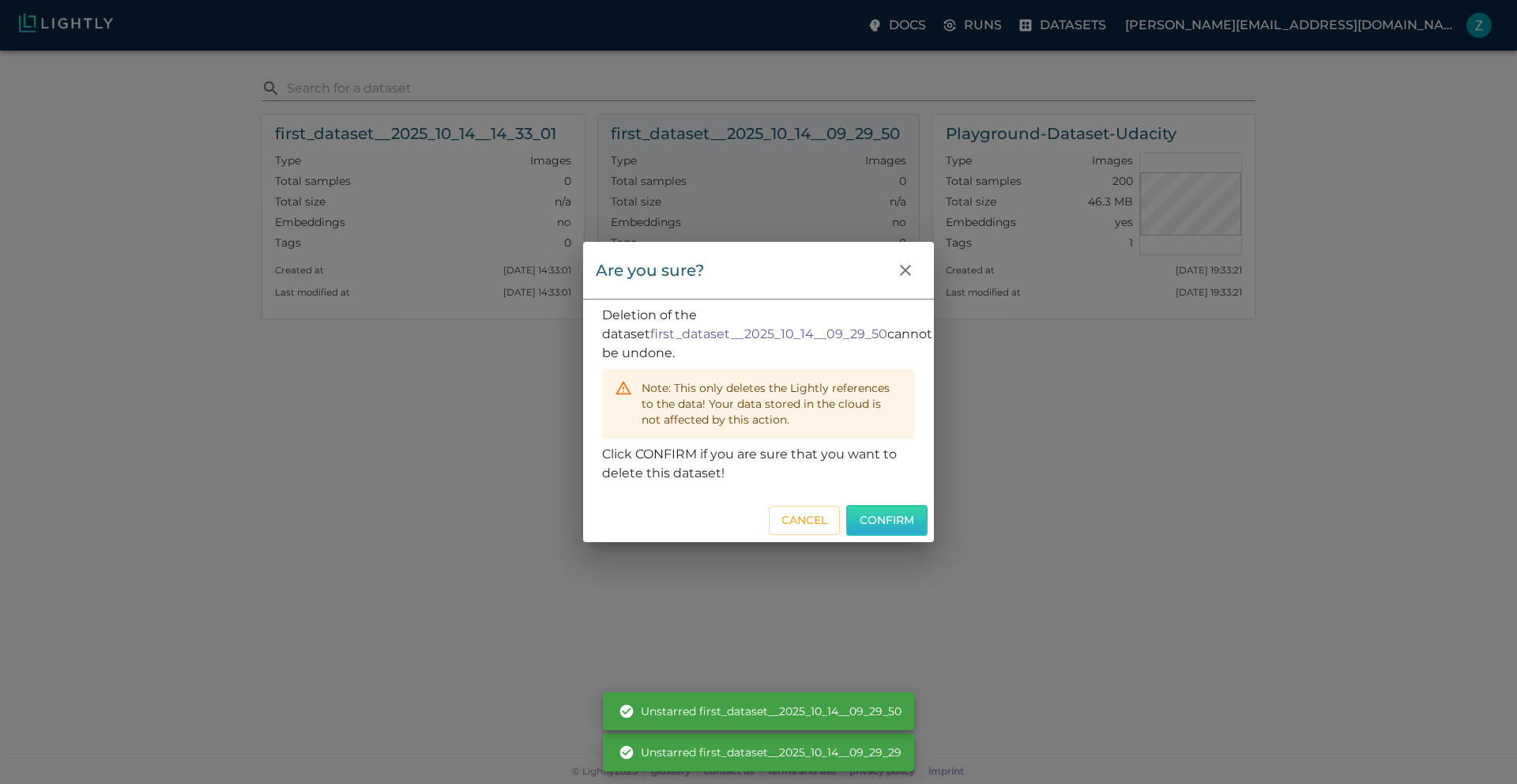
click at [877, 519] on button "Confirm" at bounding box center [886, 520] width 81 height 31
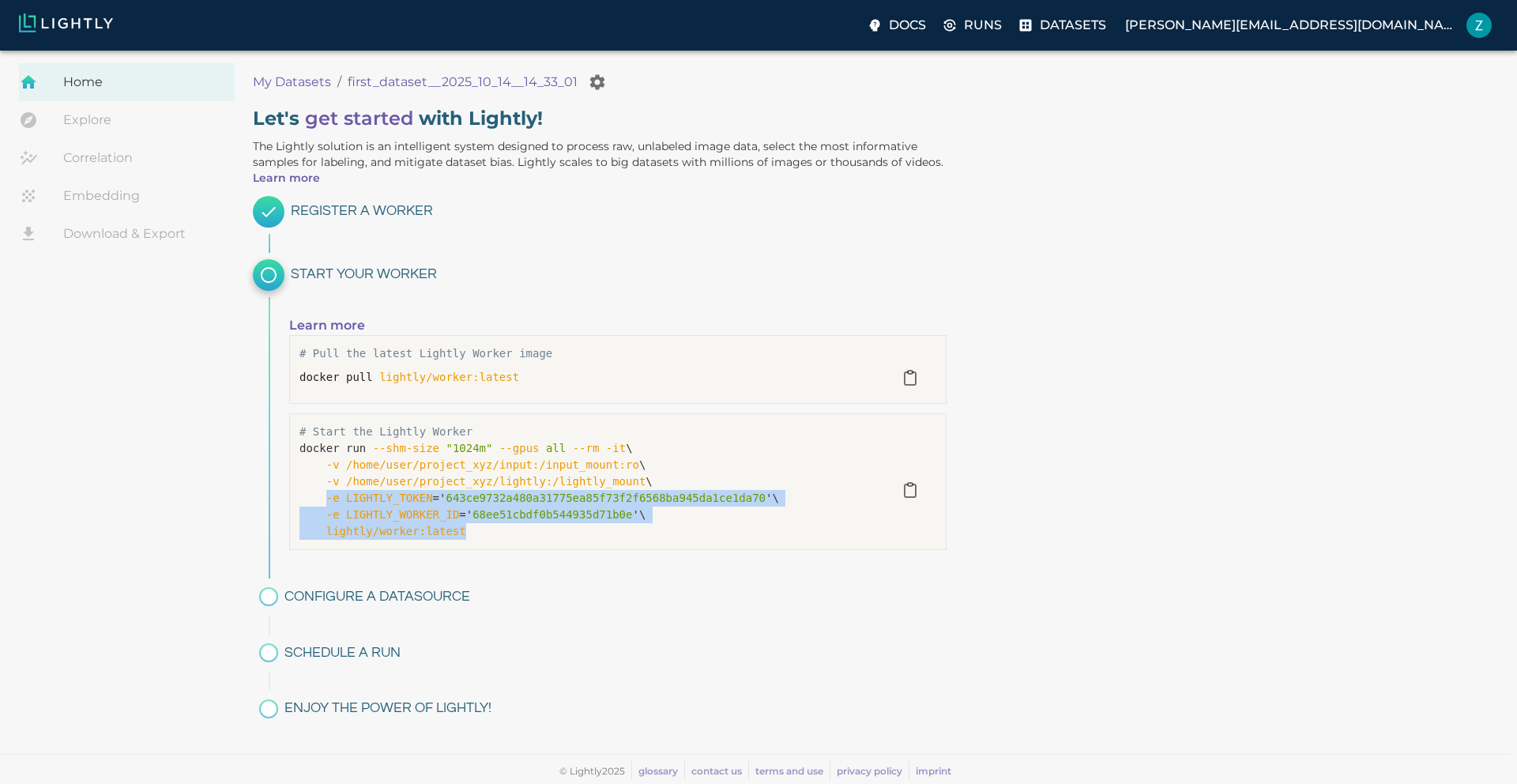
drag, startPoint x: 471, startPoint y: 529, endPoint x: 326, endPoint y: 496, distance: 148.4
click at [326, 496] on p "docker run --shm-size "1024m" --gpus all --rm -it \ -v /home/user/project_xyz/i…" at bounding box center [591, 490] width 584 height 100
click at [501, 501] on span "643ce9732a480a31775ea85f73f2f6568ba945da1ce1da70" at bounding box center [606, 498] width 320 height 13
click at [483, 547] on div "# Start the Lightly Worker docker run --shm-size "1024m" --gpus all --rm -it \ …" at bounding box center [617, 481] width 657 height 137
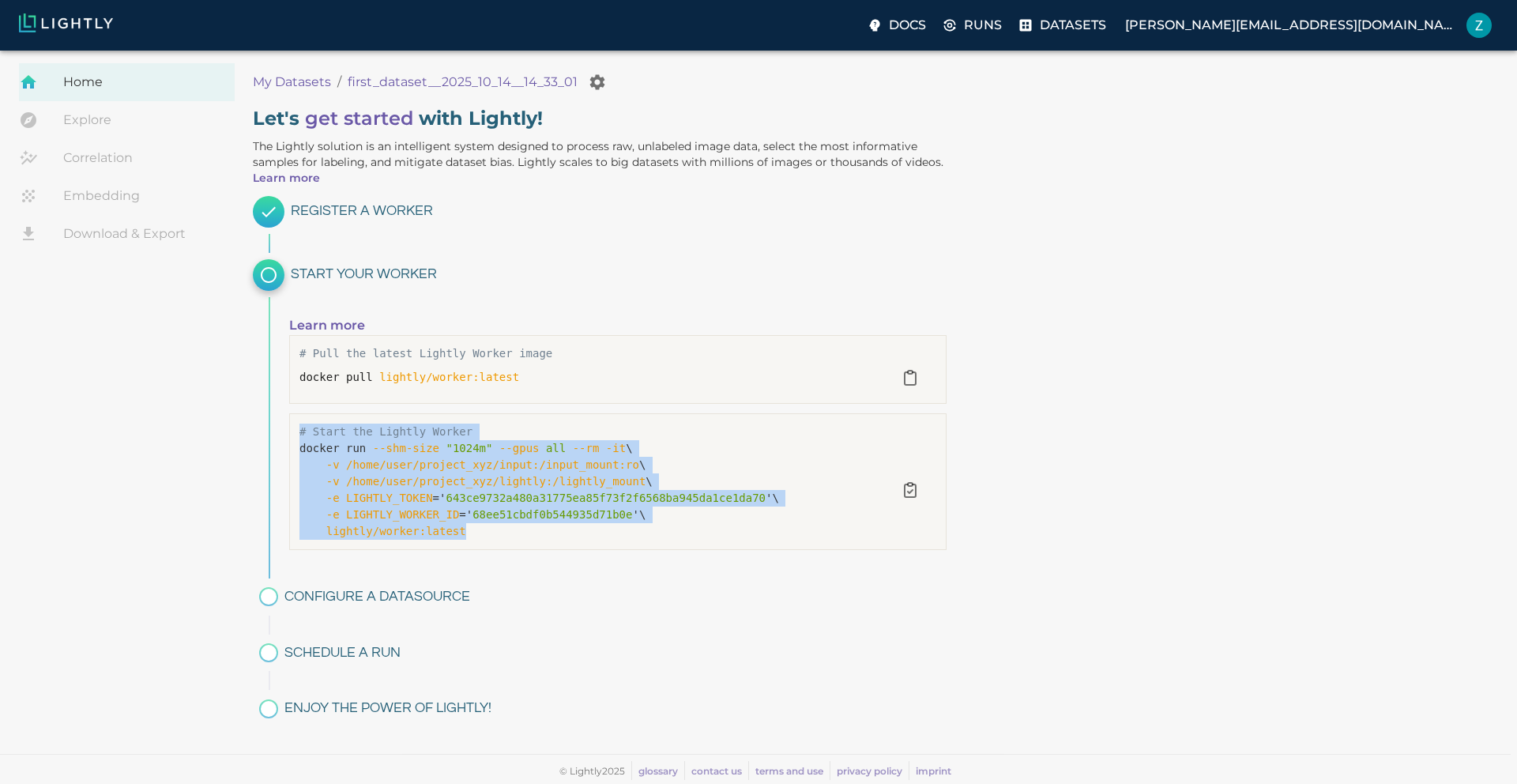
drag, startPoint x: 490, startPoint y: 533, endPoint x: 262, endPoint y: 426, distance: 252.4
click at [262, 426] on div "Start your Worker Learn more # Pull the latest Lightly Worker image docker pull…" at bounding box center [600, 406] width 694 height 307
copy div "# Start the Lightly Worker docker run --shm-size "1024m" --gpus all --rm -it \ …"
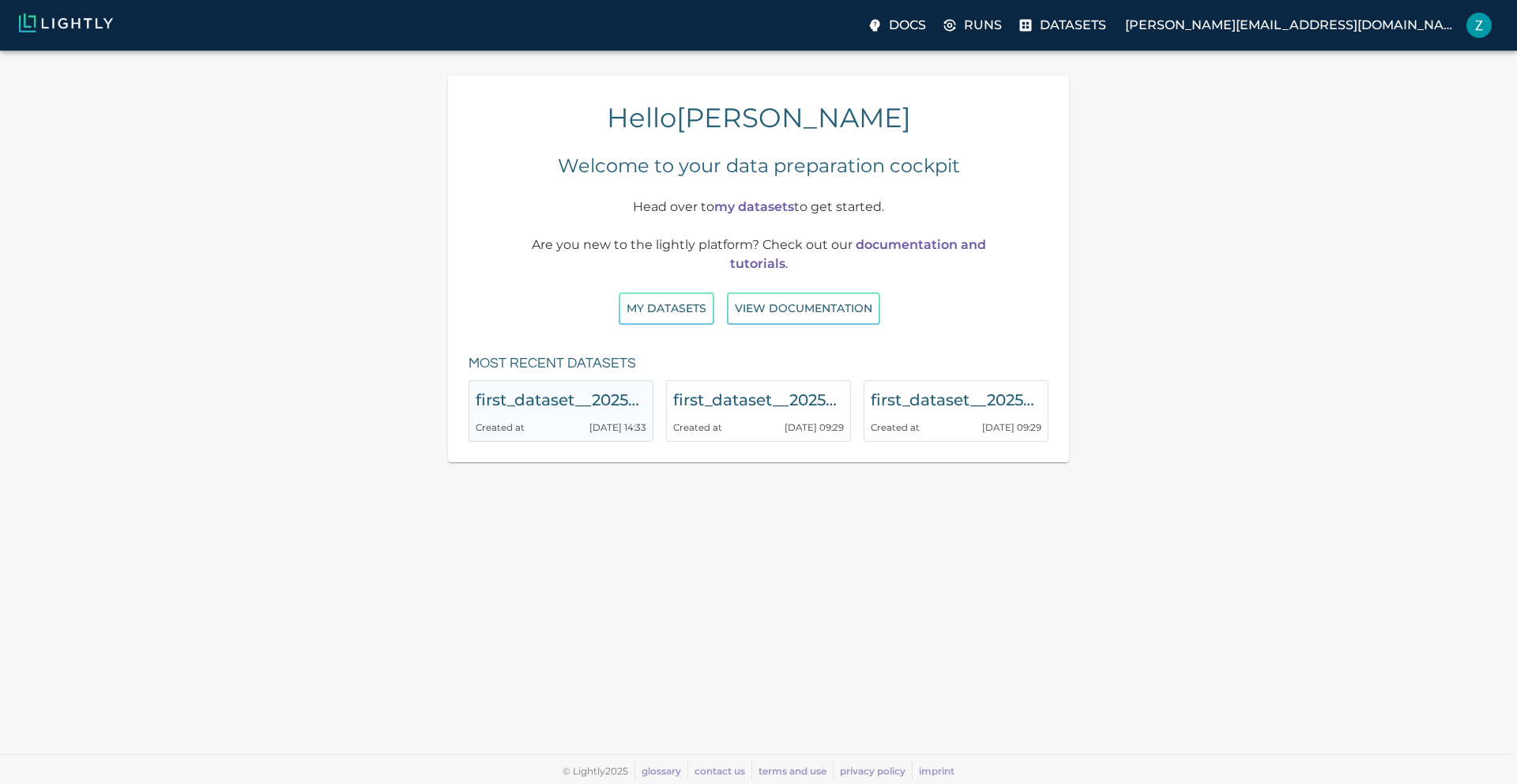
click at [544, 423] on div "Created at 14.10.2025 14:33" at bounding box center [561, 423] width 171 height 22
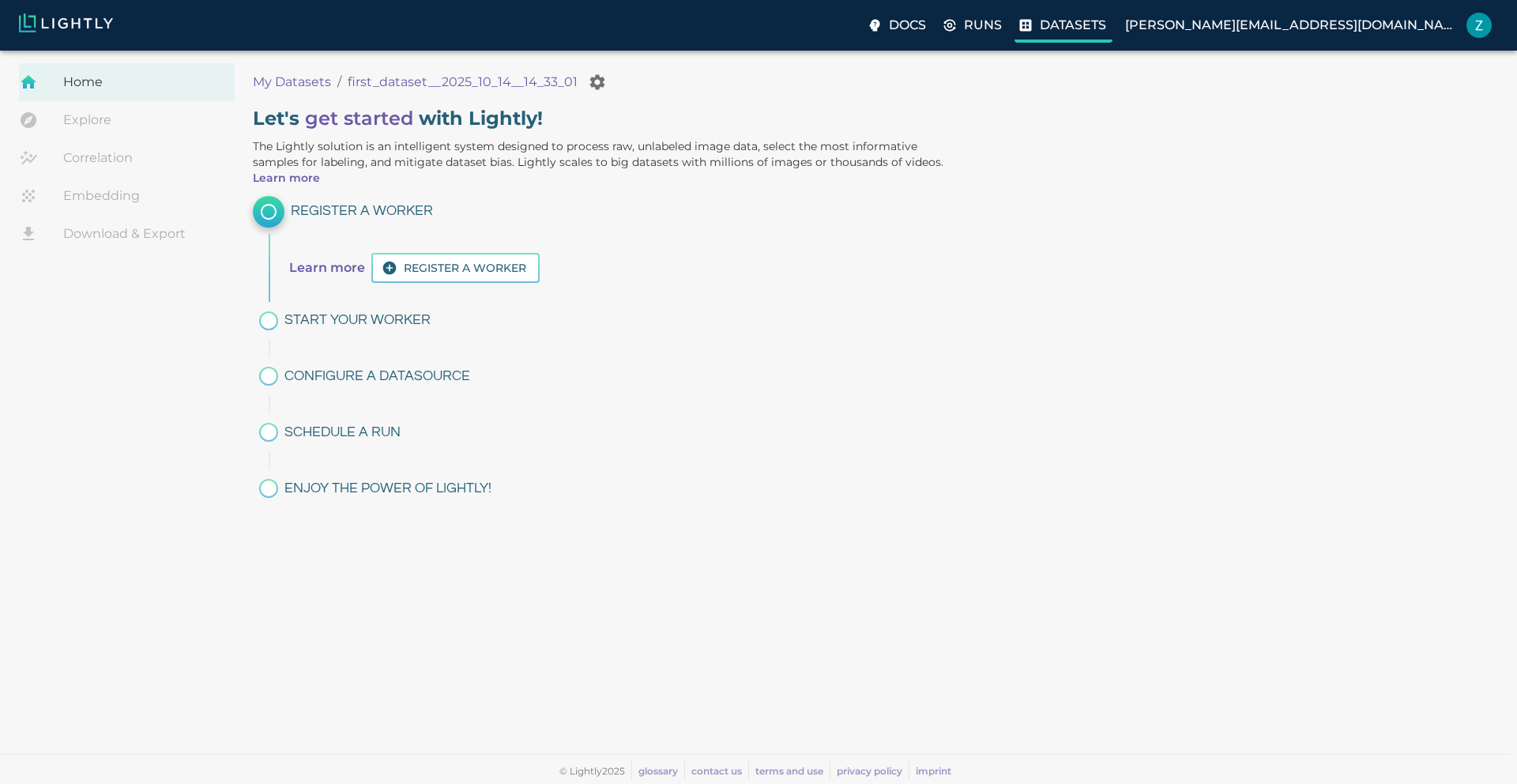
click at [1106, 16] on p "Datasets" at bounding box center [1073, 25] width 66 height 19
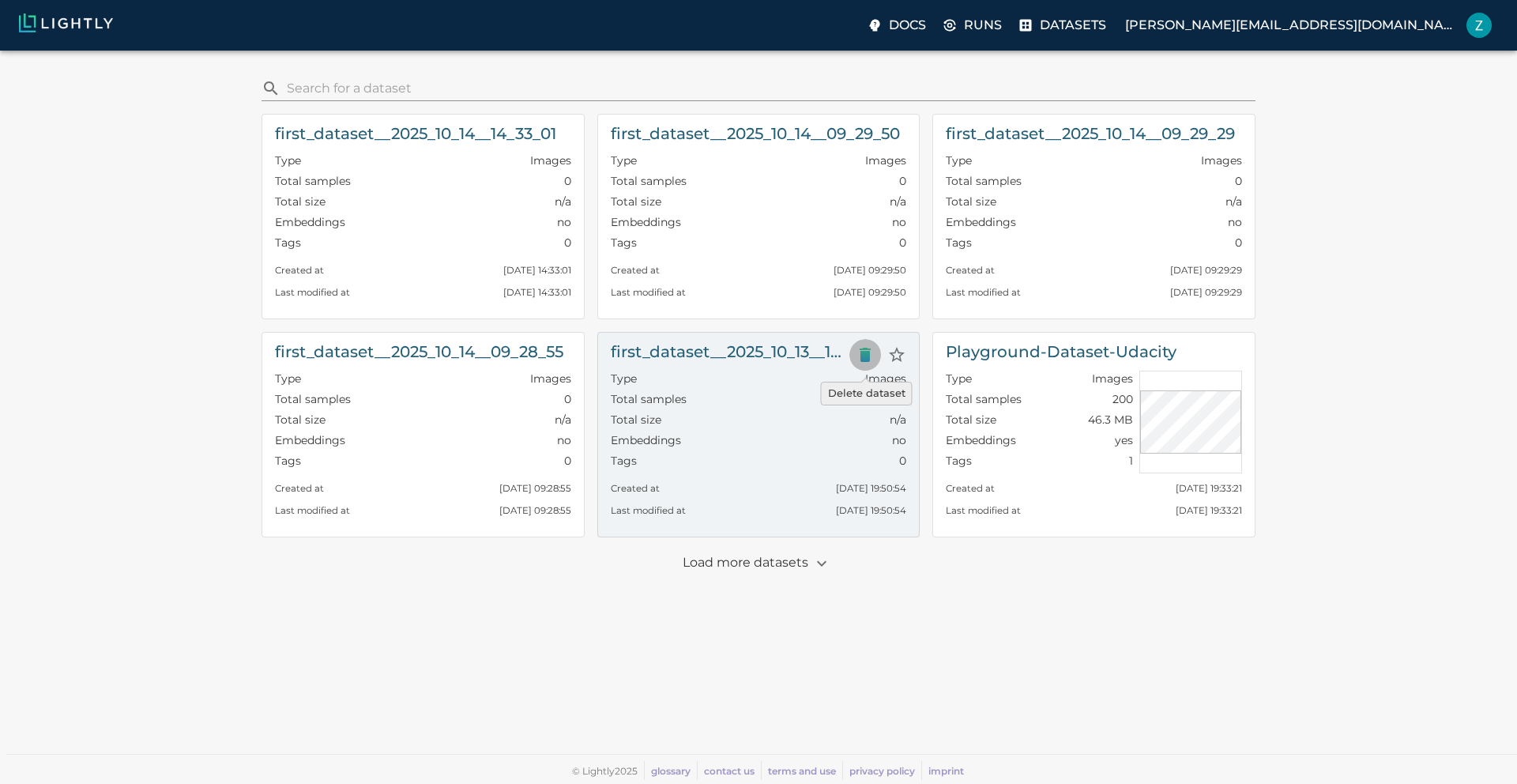
click at [865, 344] on button "Delete dataset" at bounding box center [865, 355] width 32 height 32
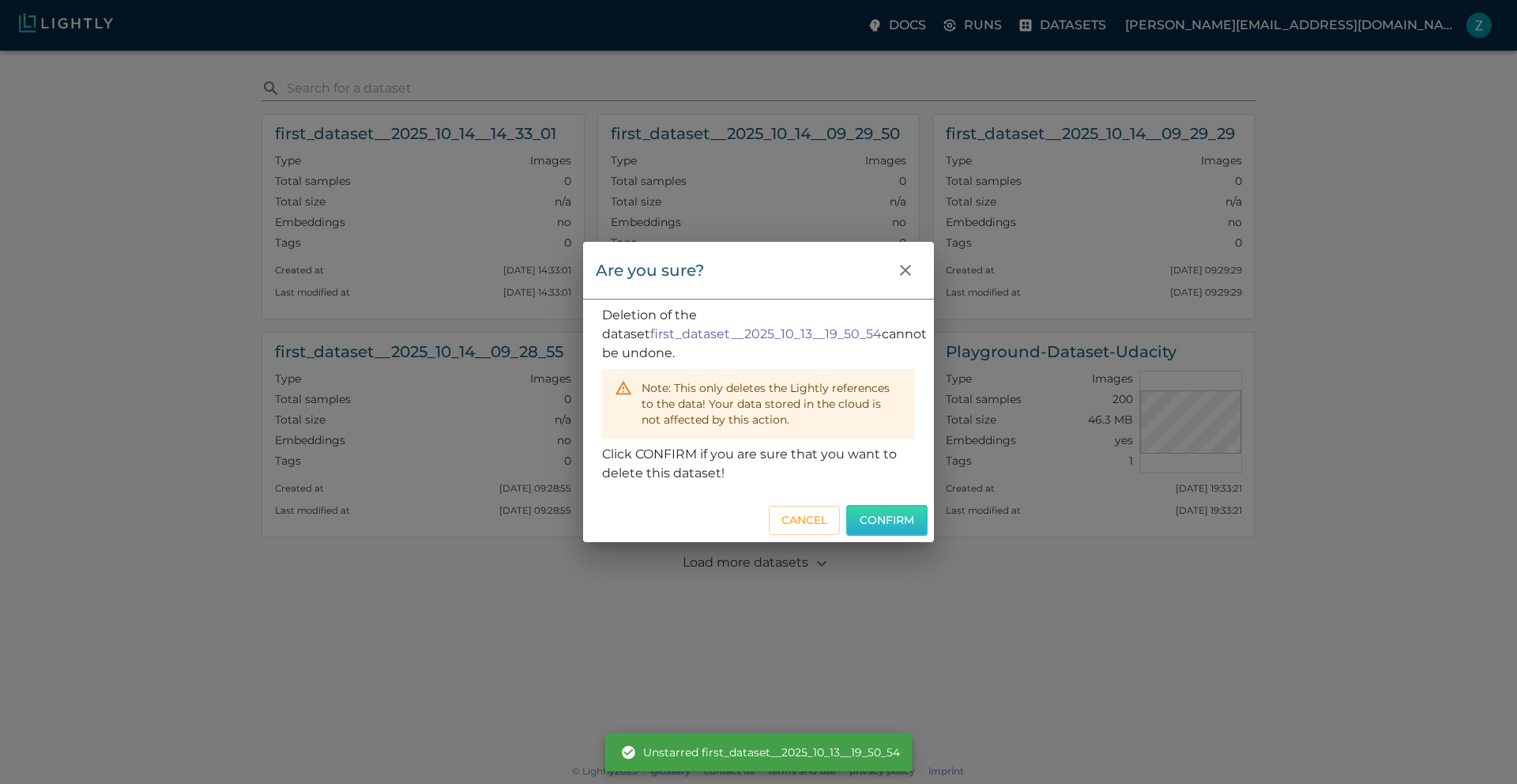
click at [888, 522] on button "Confirm" at bounding box center [886, 520] width 81 height 31
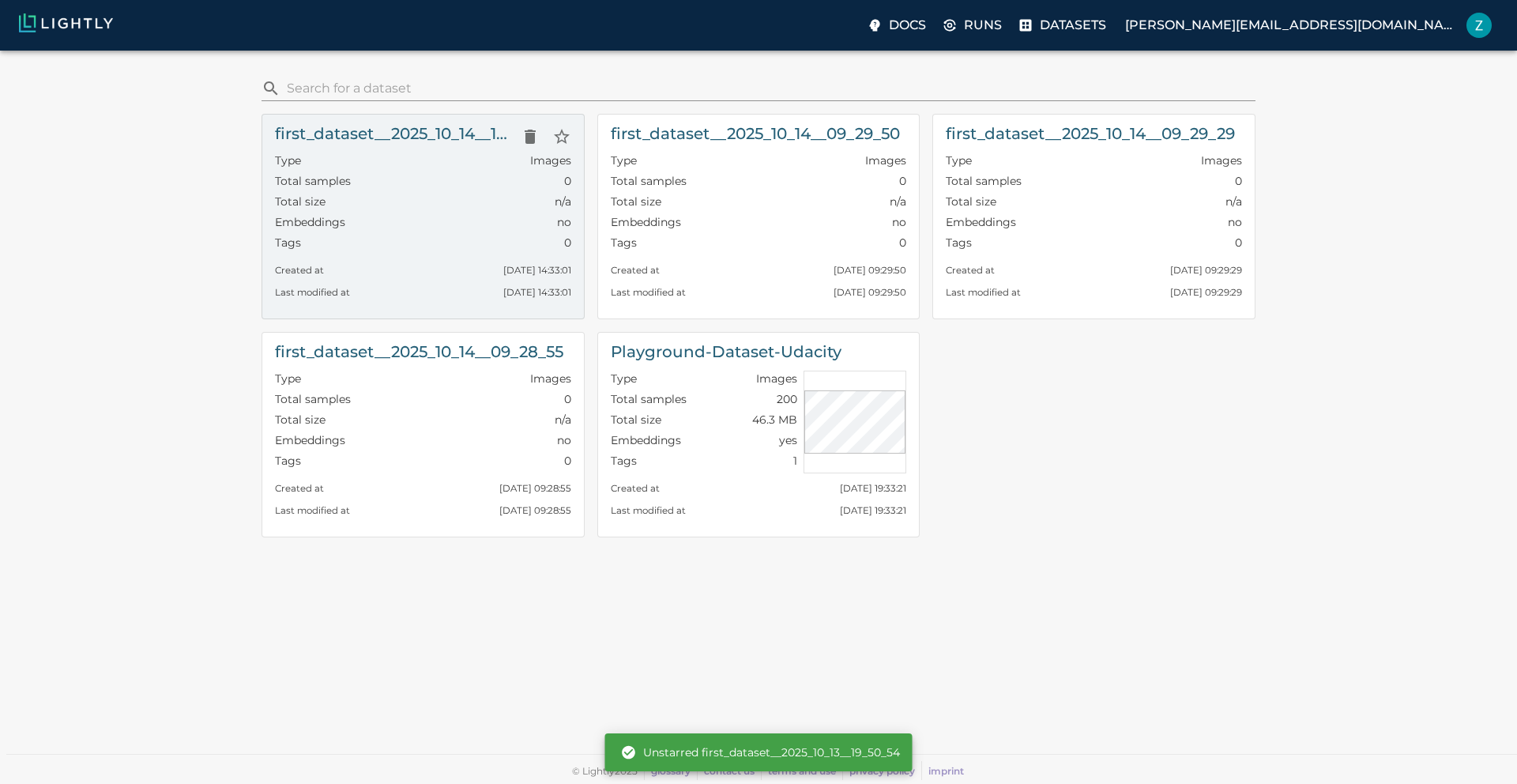
click at [487, 159] on div "Type Images" at bounding box center [423, 163] width 296 height 21
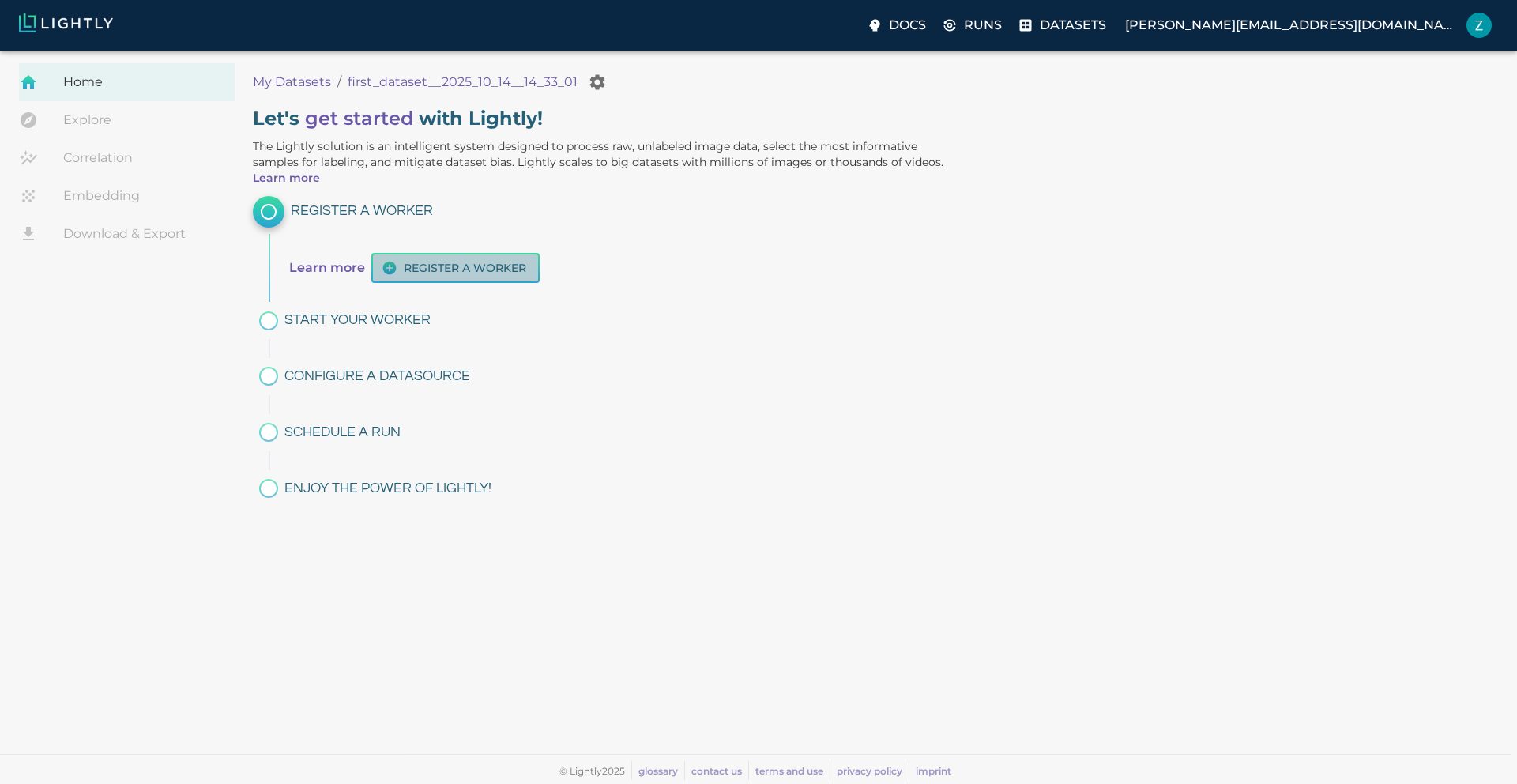
click at [474, 281] on button "Register a worker" at bounding box center [455, 268] width 168 height 31
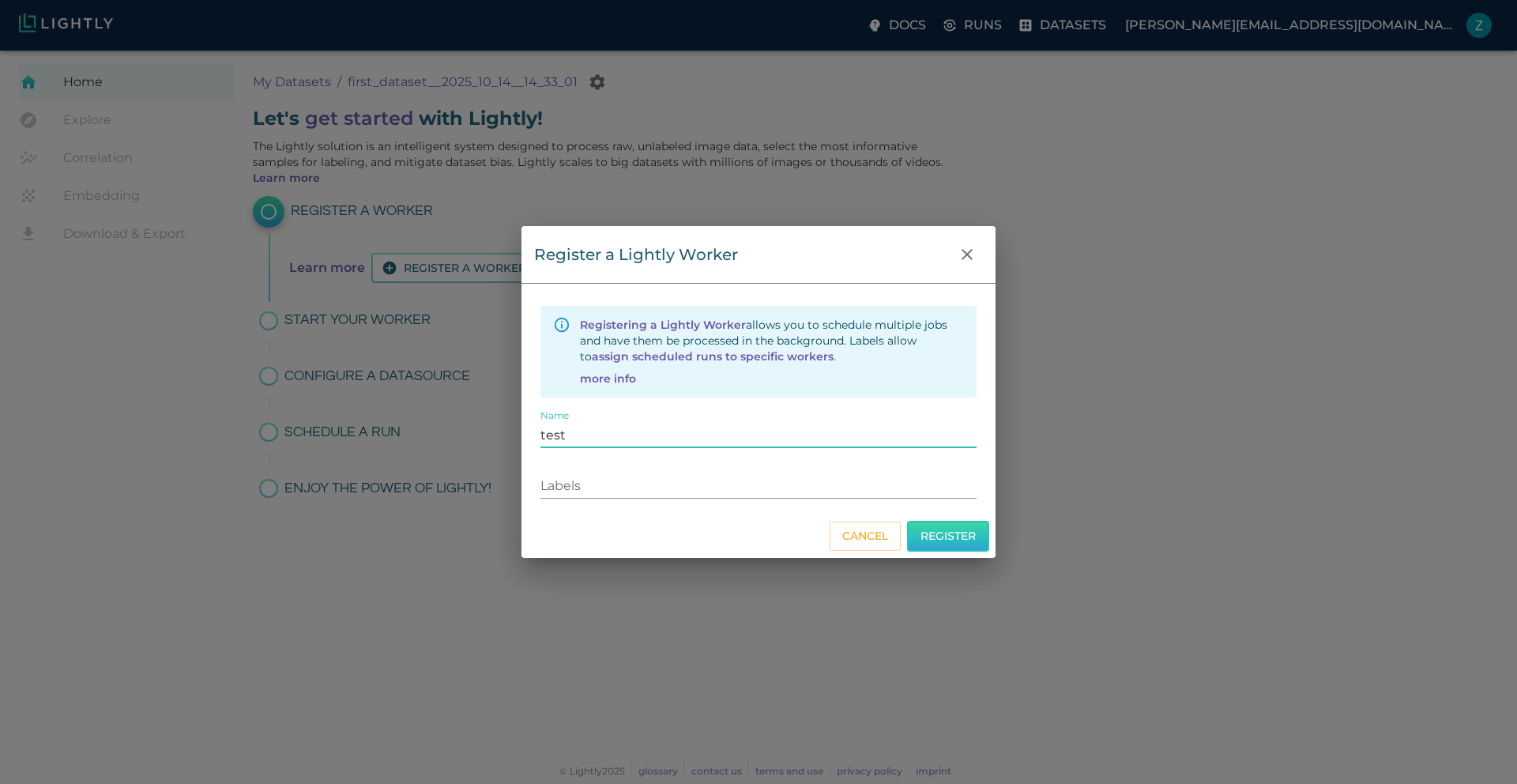
type input "test"
click at [951, 544] on button "Register" at bounding box center [948, 536] width 82 height 31
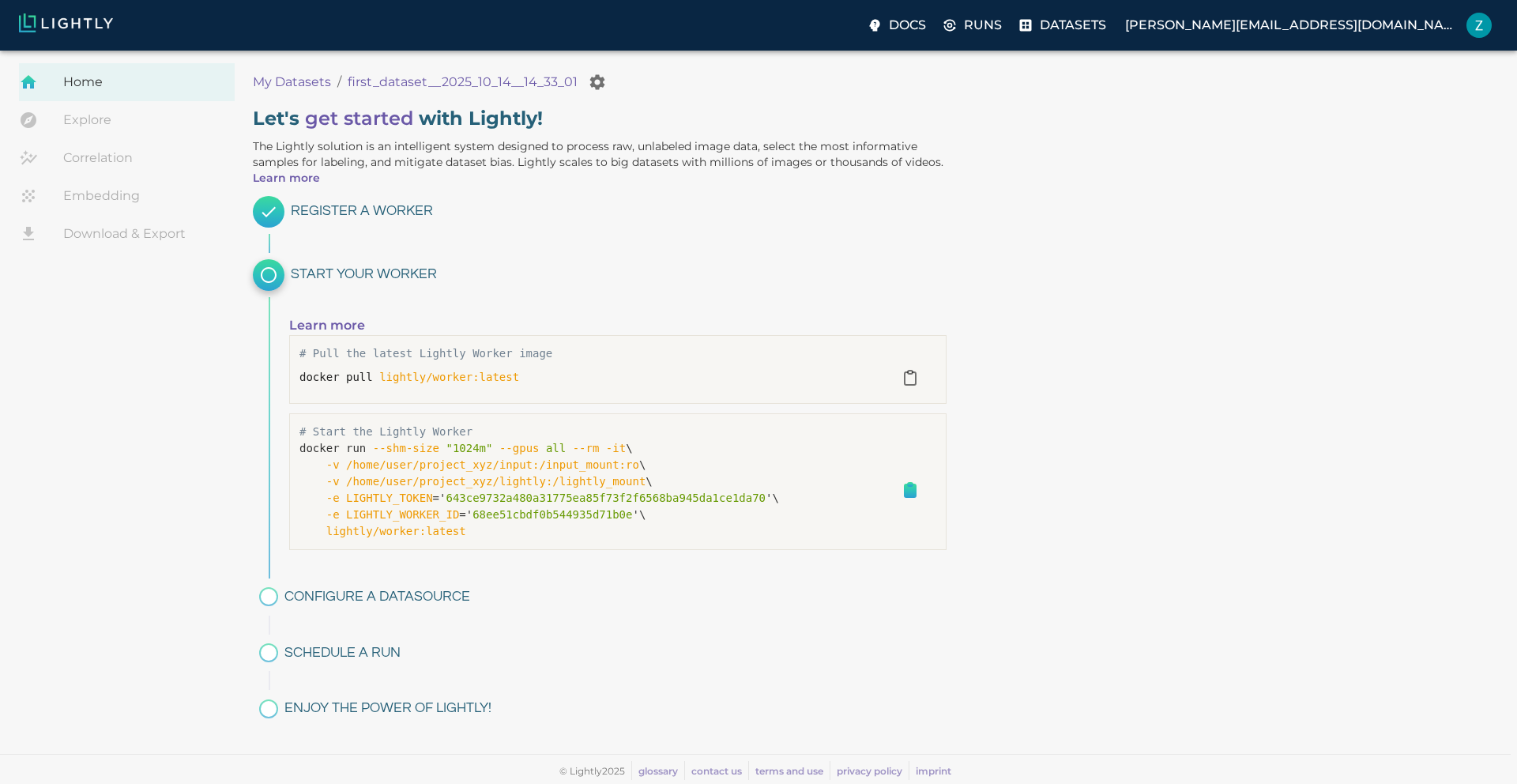
click at [911, 494] on icon "button" at bounding box center [910, 490] width 11 height 13
click at [910, 492] on icon "button" at bounding box center [910, 490] width 11 height 13
drag, startPoint x: 640, startPoint y: 515, endPoint x: 343, endPoint y: 513, distance: 297.1
click at [343, 513] on p "docker run --shm-size "1024m" --gpus all --rm -it \ -v /home/user/project_xyz/i…" at bounding box center [591, 490] width 584 height 100
copy p "LIGHTLY_WORKER_ID =' 68ee51cbdf0b544935d71b0e '"
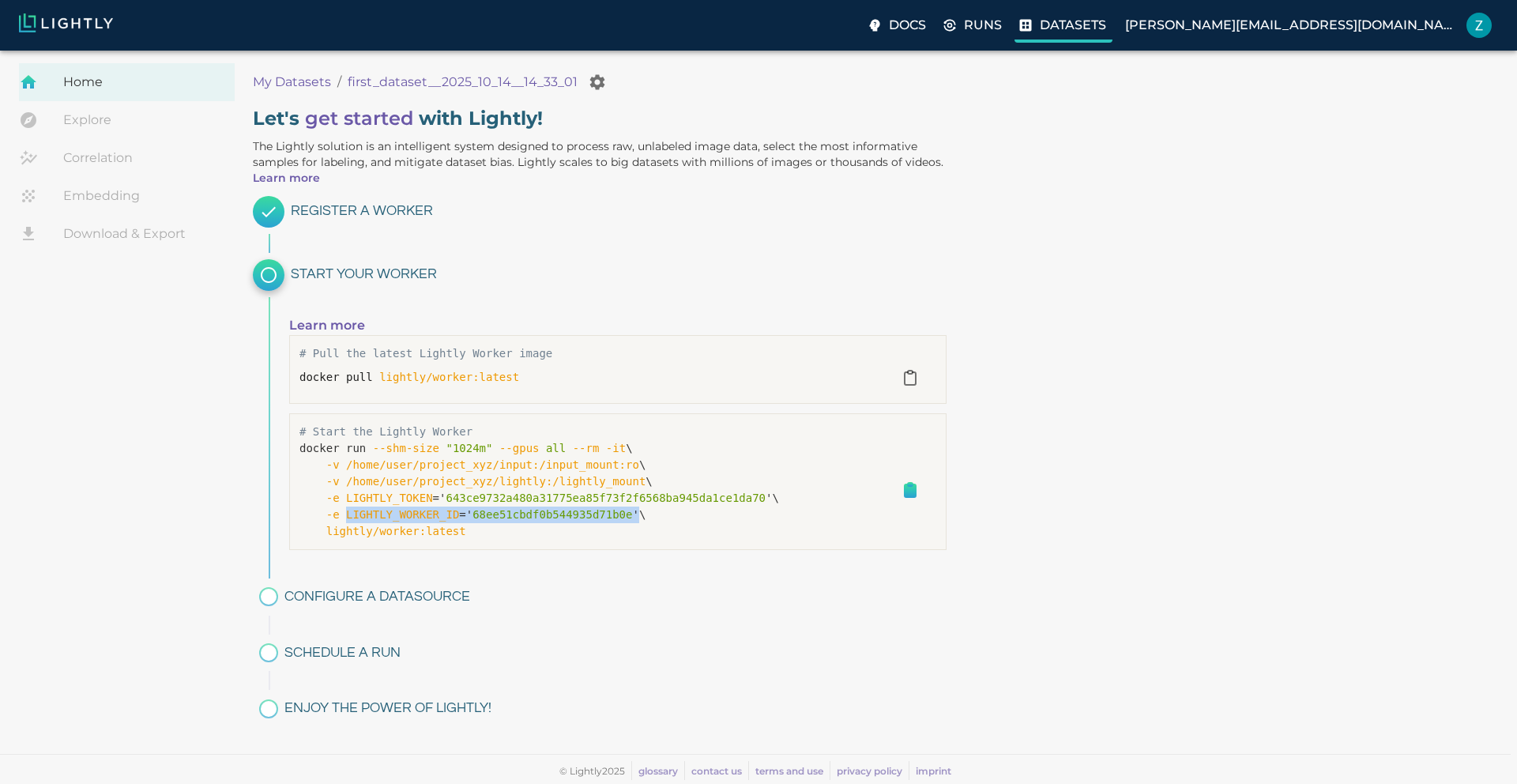
click at [1106, 29] on p "Datasets" at bounding box center [1073, 25] width 66 height 19
click at [627, 492] on span "643ce9732a480a31775ea85f73f2f6568ba945da1ce1da70" at bounding box center [606, 498] width 320 height 13
click at [104, 117] on link "Explore" at bounding box center [127, 120] width 216 height 38
click at [110, 131] on link "Explore" at bounding box center [127, 120] width 216 height 38
click at [111, 153] on link "Correlation" at bounding box center [127, 158] width 216 height 38
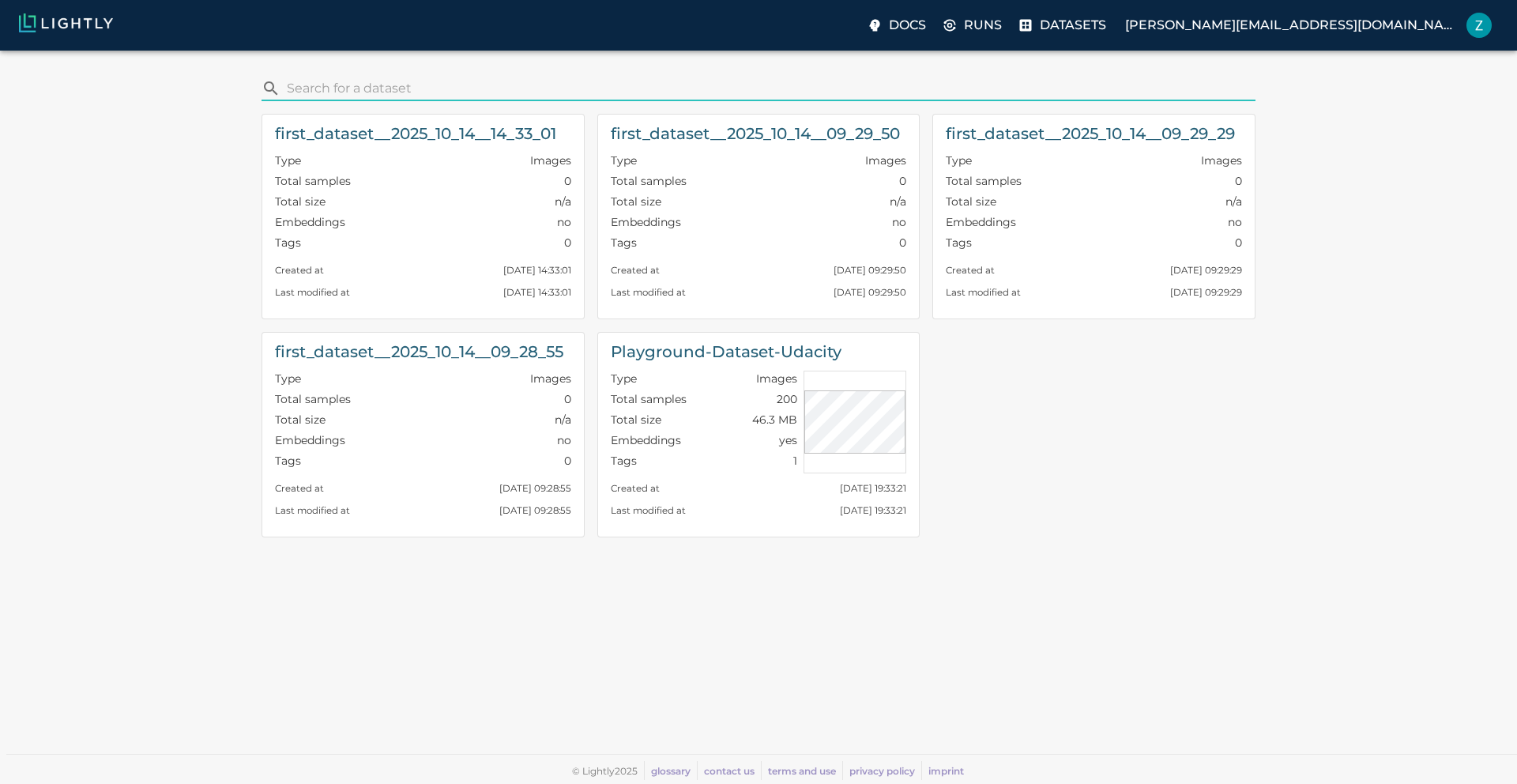
click at [1152, 45] on div "Docs Runs Datasets zoe.osorio@team.bumble.com" at bounding box center [758, 25] width 1517 height 51
click at [1034, 24] on icon at bounding box center [1026, 25] width 16 height 16
click at [1008, 13] on label "Runs" at bounding box center [974, 27] width 70 height 32
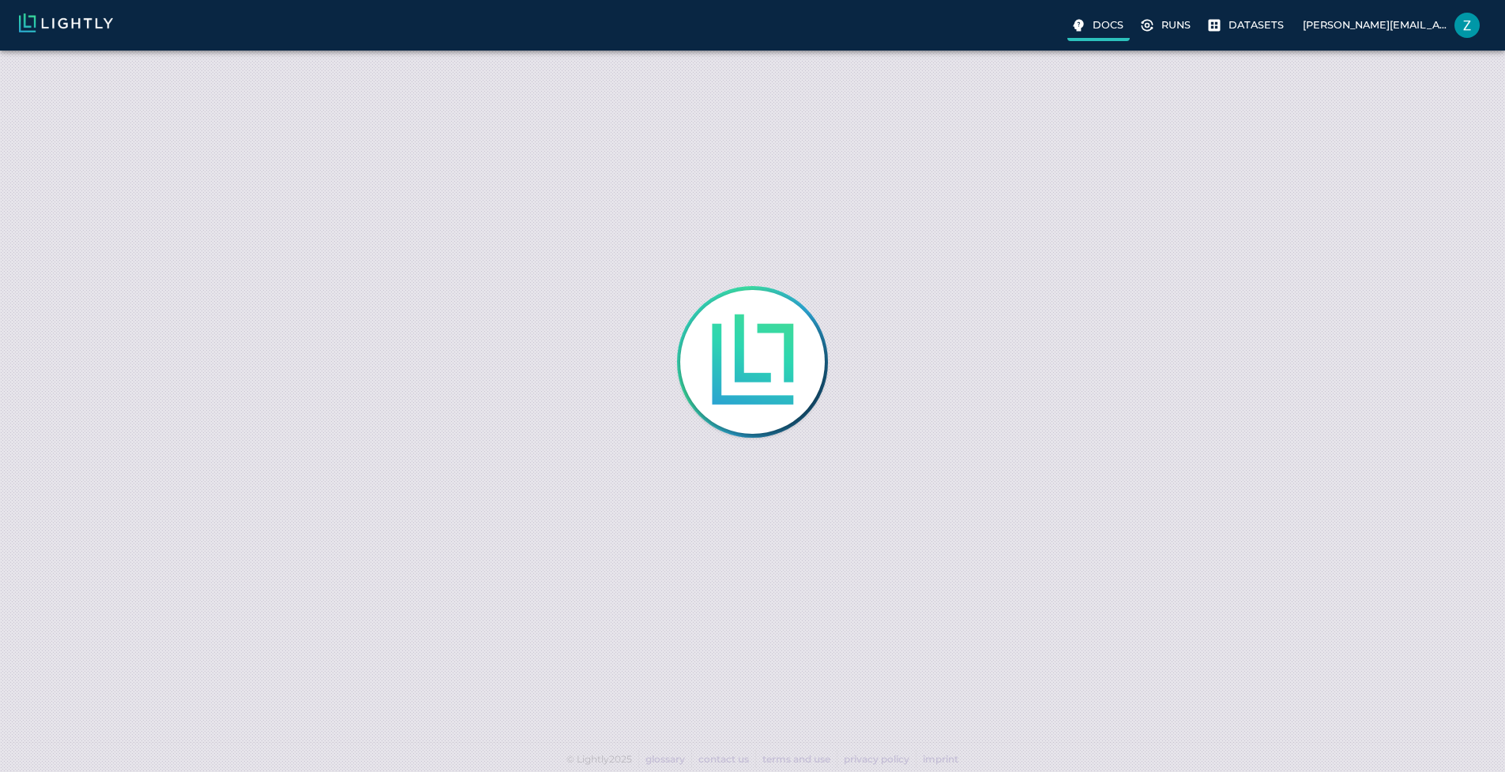
click at [1068, 28] on label "Docs" at bounding box center [1099, 27] width 62 height 28
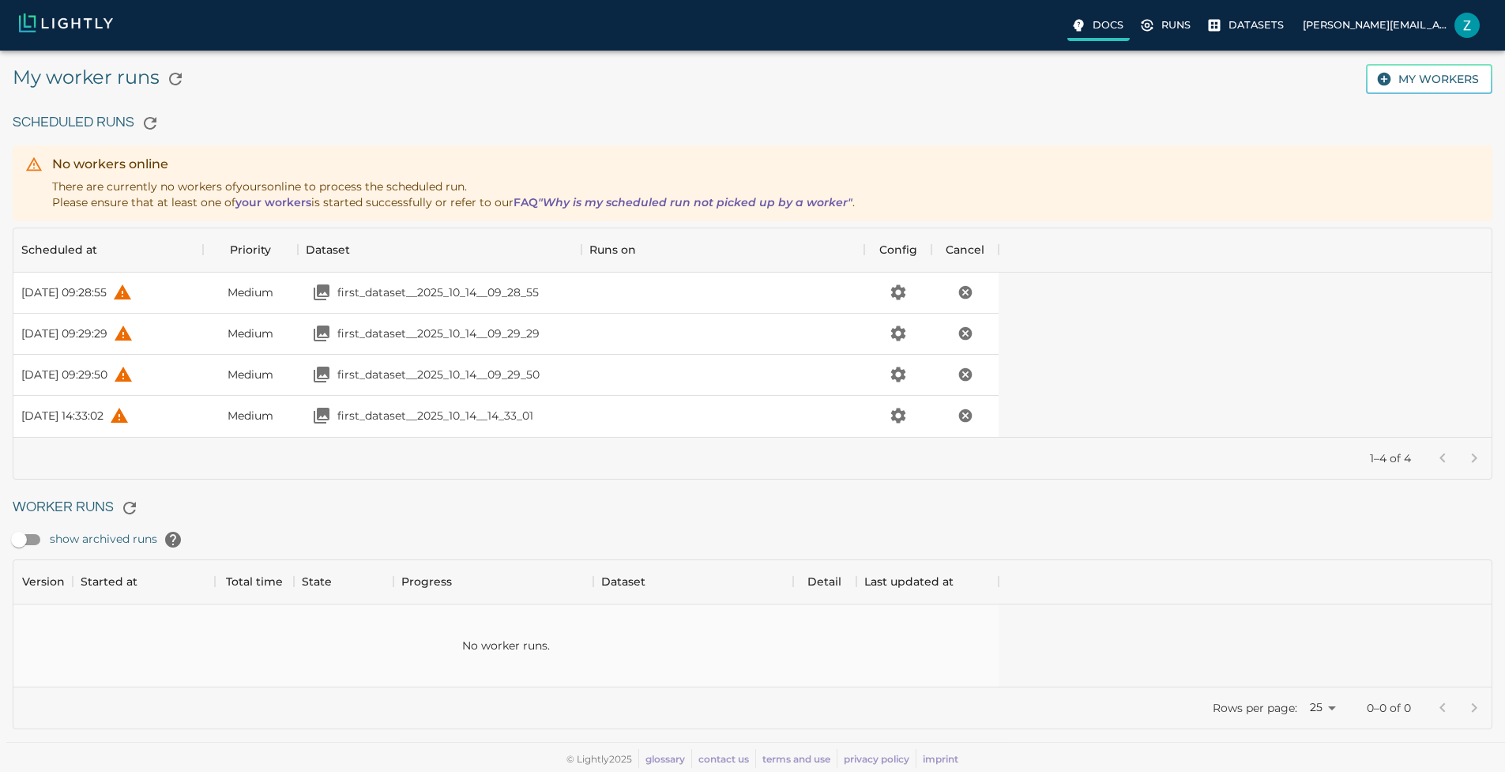
scroll to position [115, 974]
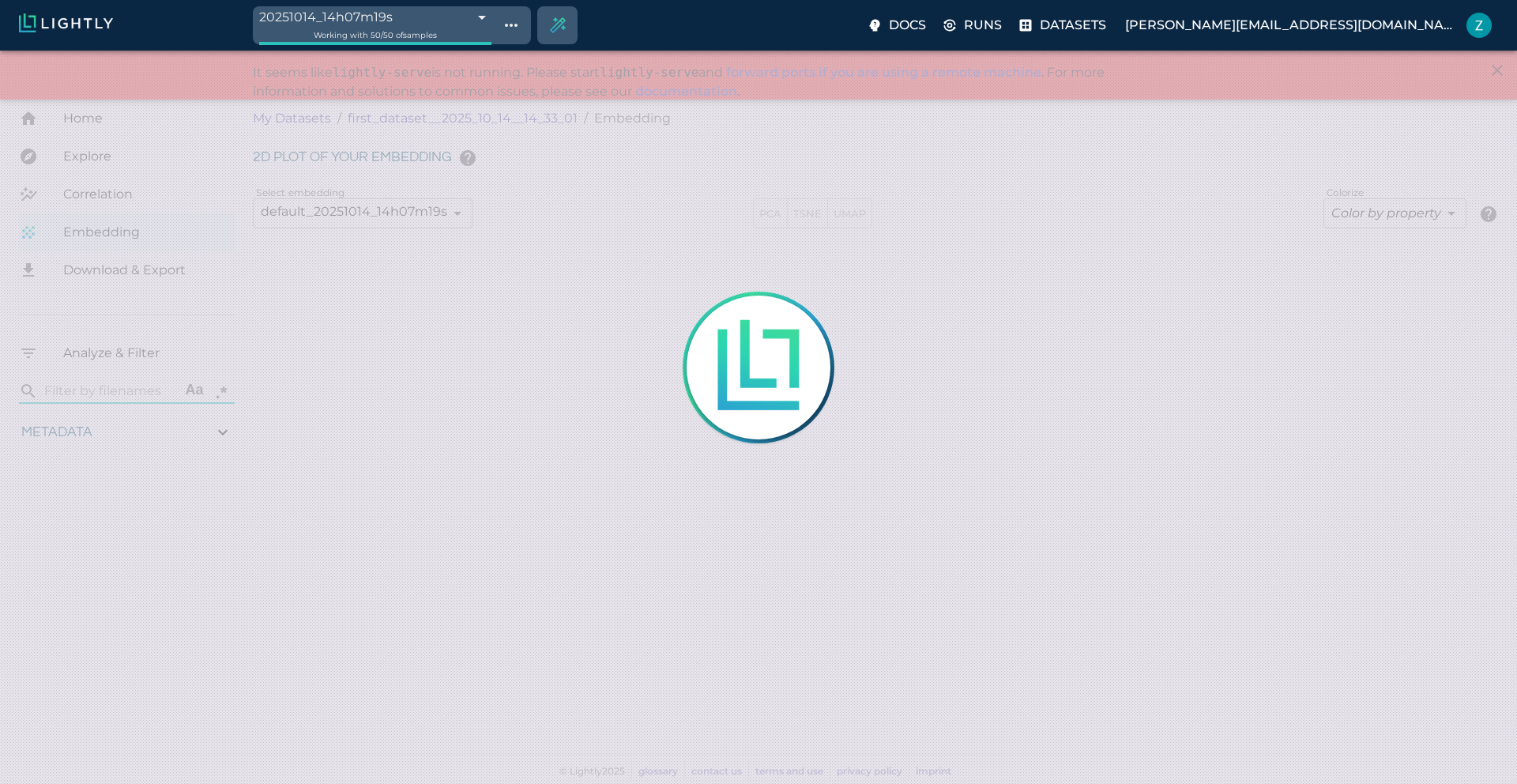
type input "10.9823599620434"
type input "2.47526621818543"
type input "83.9652662181854"
type input "0.310869565217391"
type input "2.28786956521739"
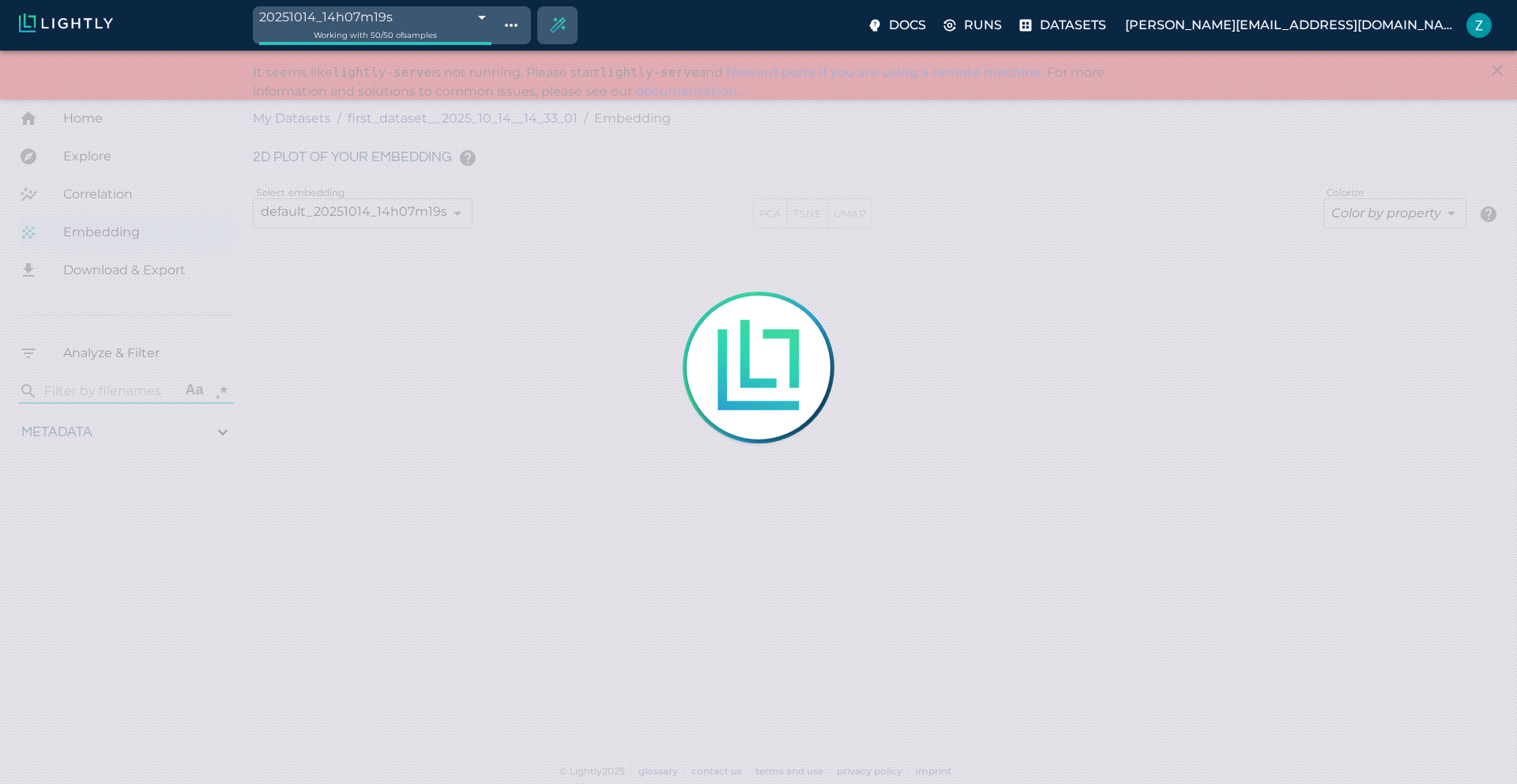
type input "10.9823599620434"
type input "2.47526621818543"
type input "83.9652662181854"
type input "0.310869565217391"
type input "2.28786956521739"
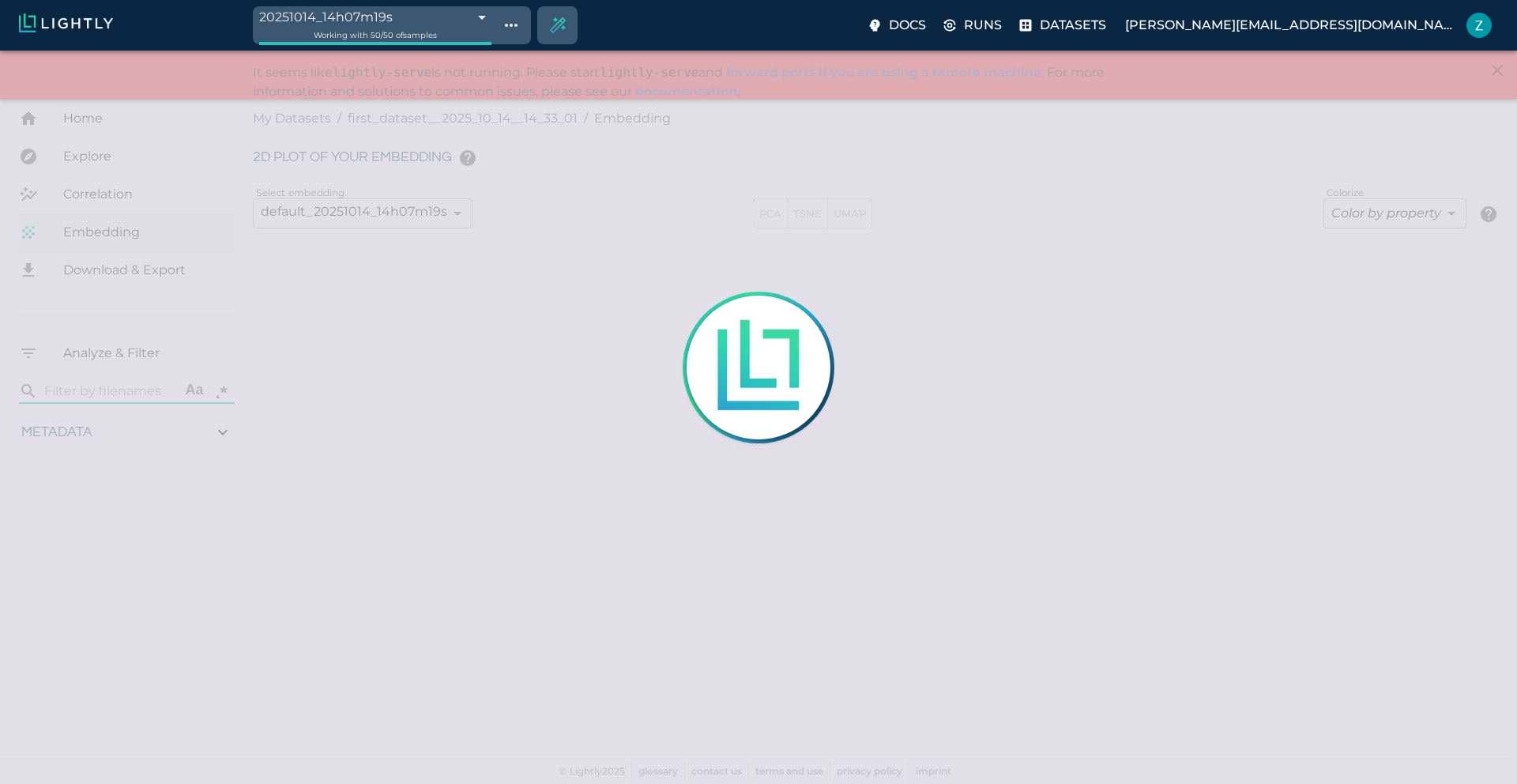
type input "10.9823599620434"
type input "2.47526621818543"
type input "83.9652662181854"
type input "0.310869565217391"
type input "2.28786956521739"
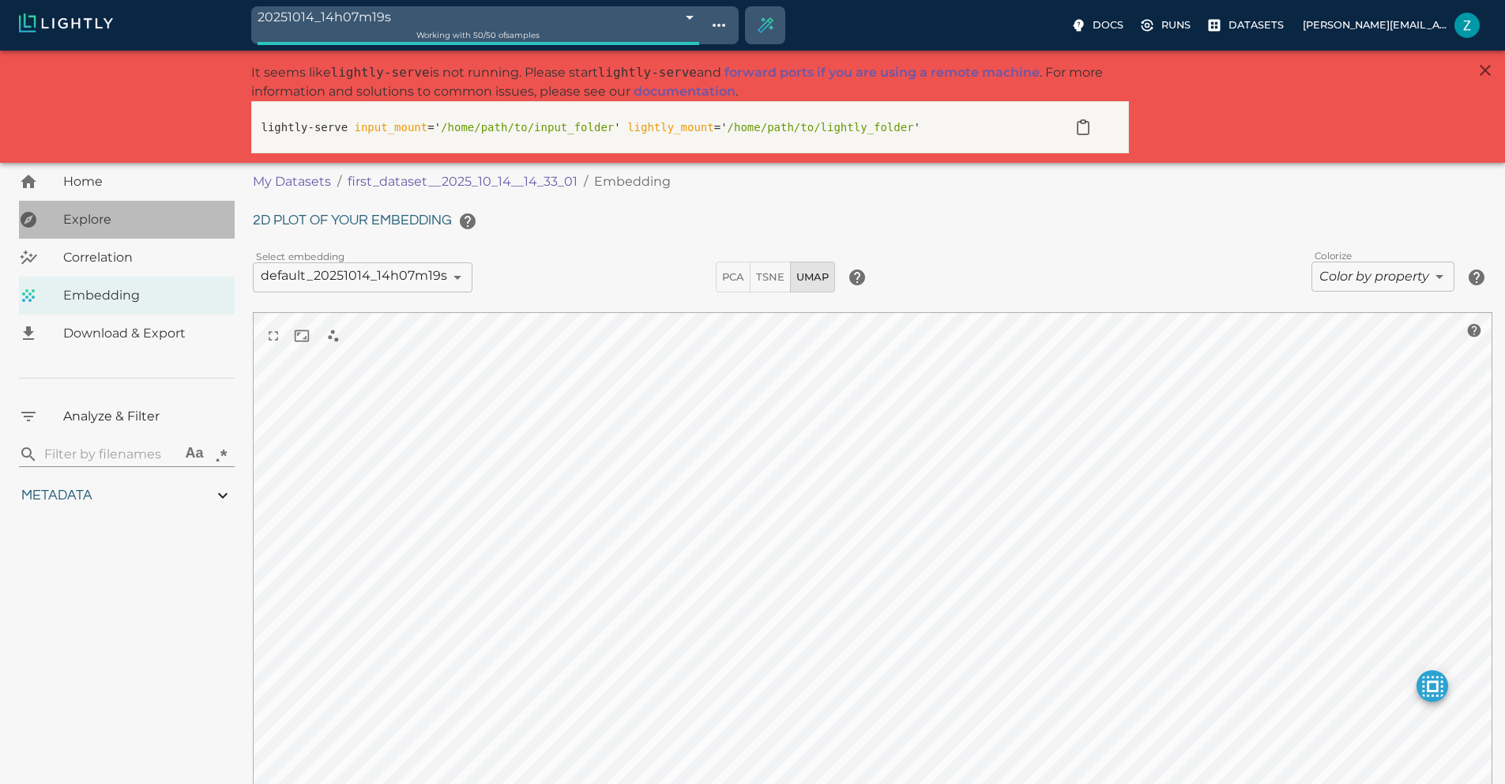
click at [92, 222] on span "Explore" at bounding box center [142, 219] width 159 height 19
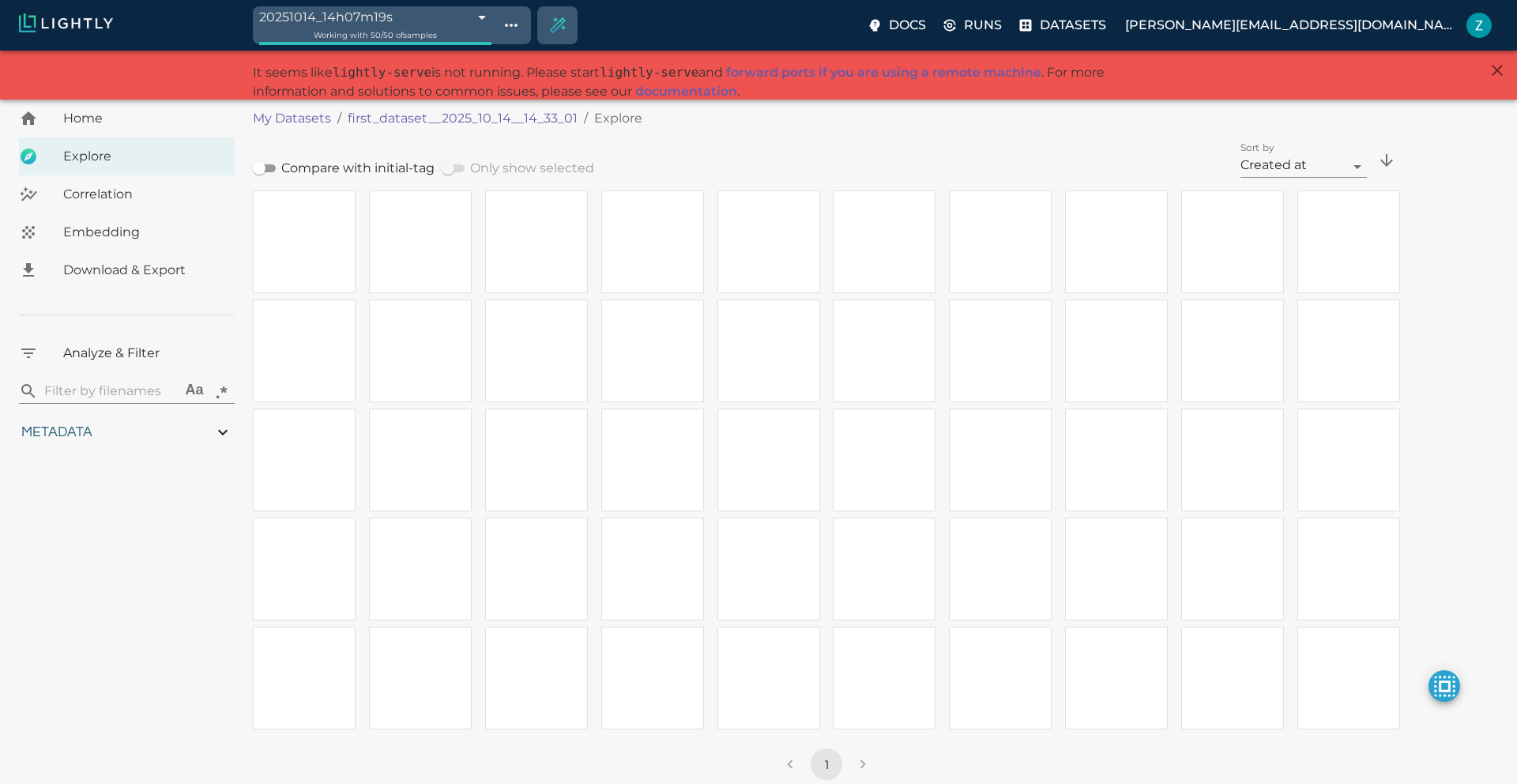
type input "10.9823599620434"
type input "2.47526621818543"
type input "83.9652662181854"
type input "0.310869565217391"
type input "2.28786956521739"
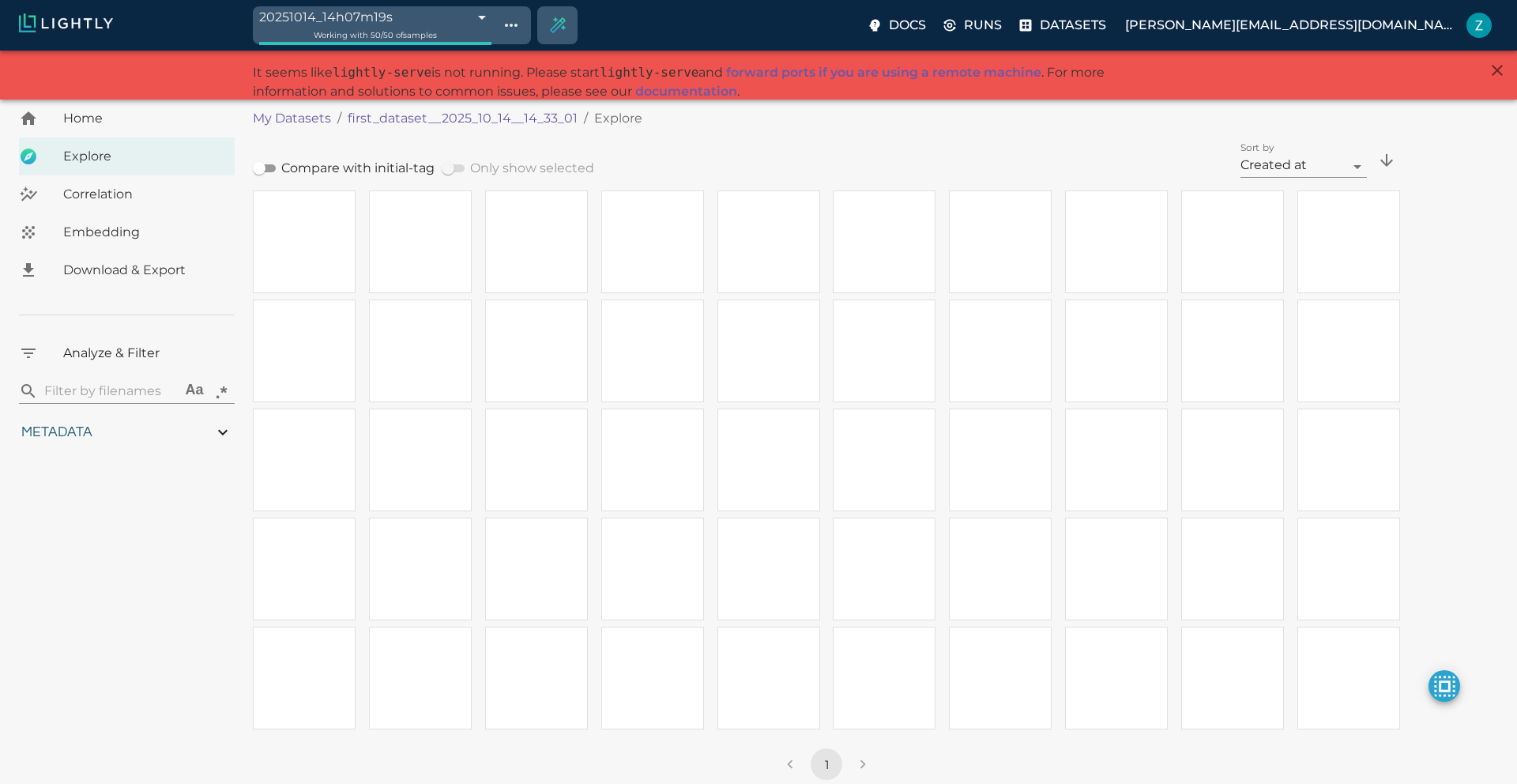
type input "10.9823599620434"
type input "2.47526621818543"
type input "83.9652662181854"
type input "0.310869565217391"
type input "2.28786956521739"
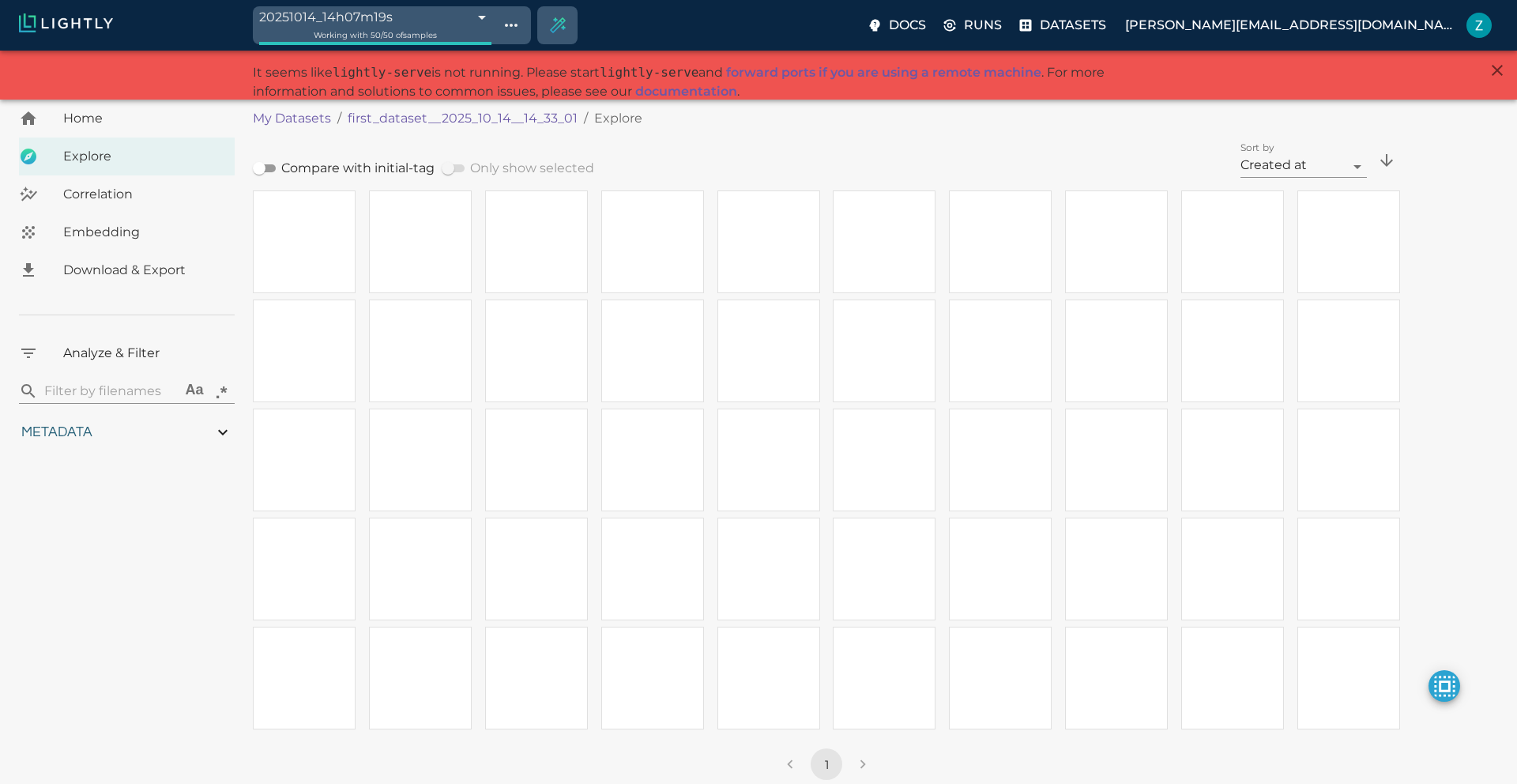
type input "10.9823599620434"
type input "2.47526621818543"
type input "83.9652662181854"
type input "0.310869565217391"
type input "2.28786956521739"
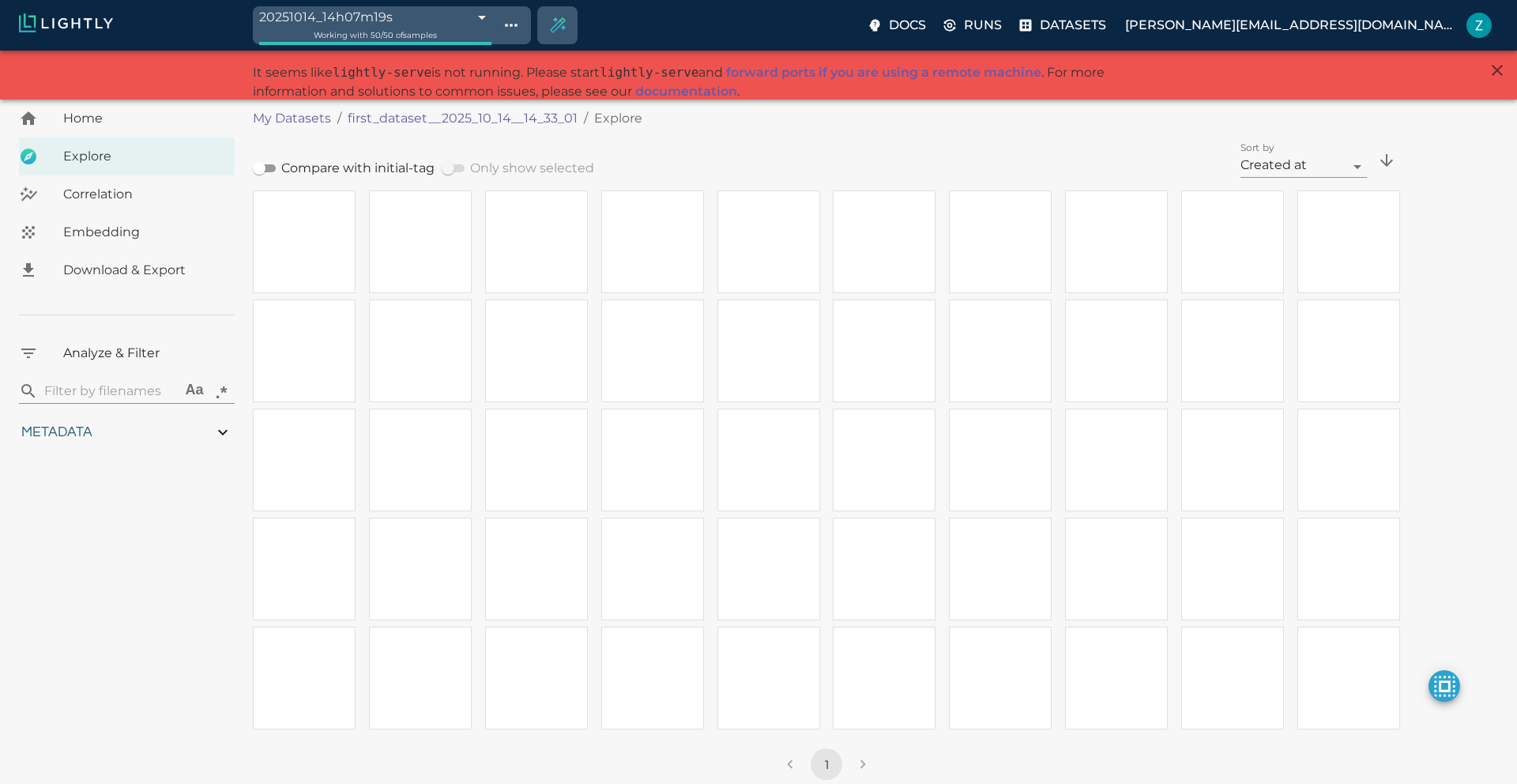
type input "10.9823599620434"
type input "2.47526621818543"
type input "83.9652662181854"
type input "0.310869565217391"
type input "2.28786956521739"
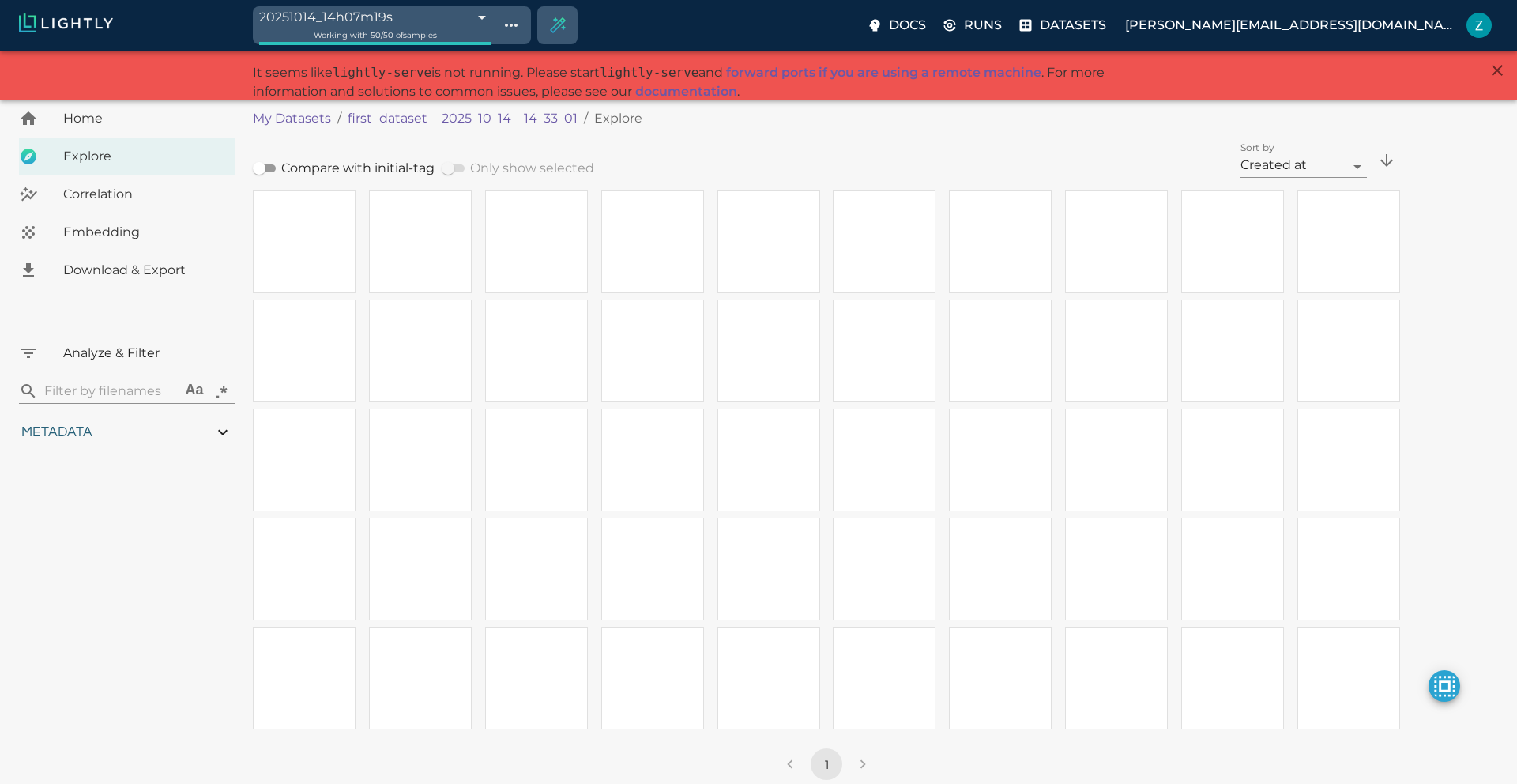
type input "10.9823599620434"
type input "2.47526621818543"
type input "83.9652662181854"
type input "0.310869565217391"
type input "2.28786956521739"
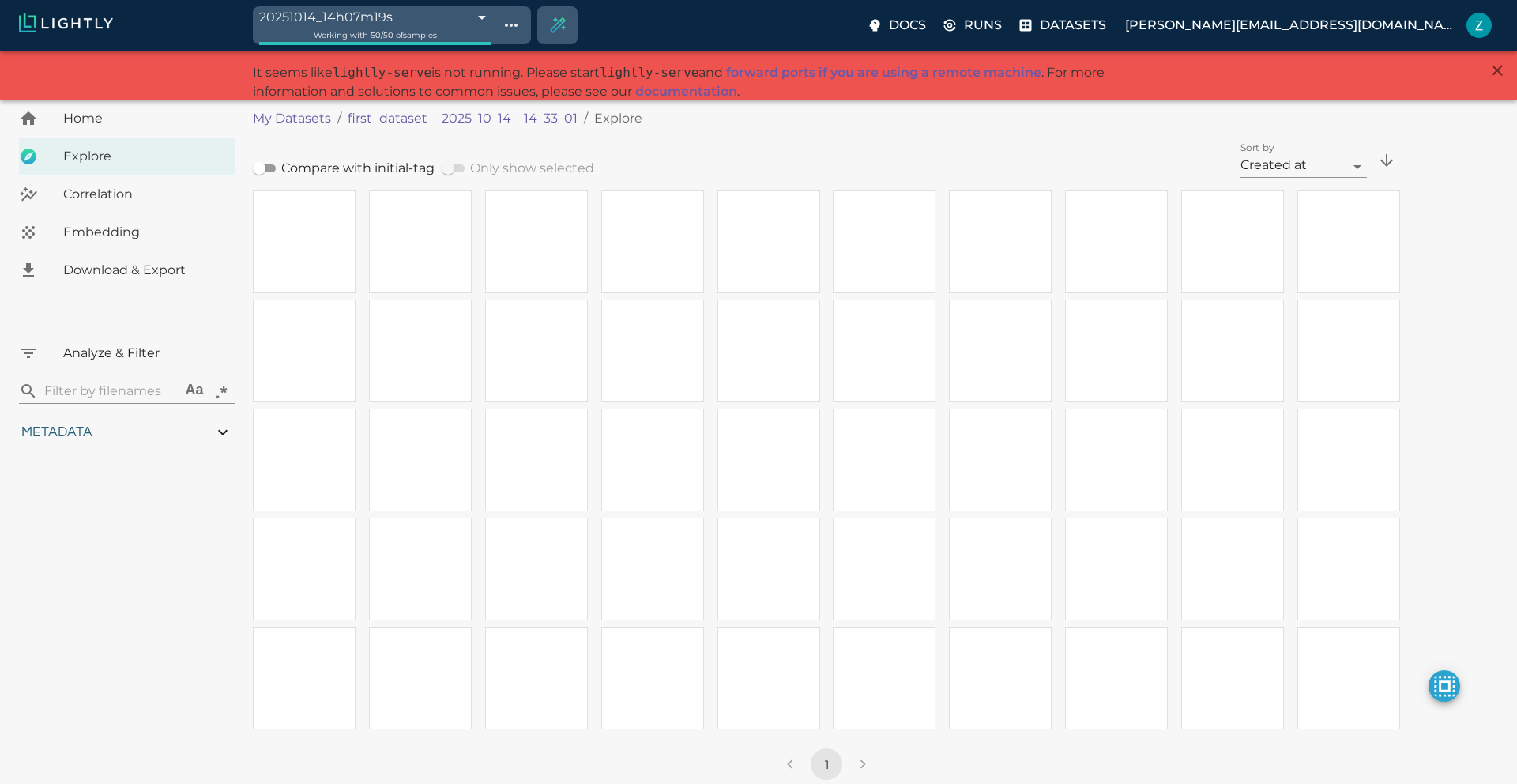
type input "10.9823599620434"
type input "2.47526621818543"
type input "83.9652662181854"
type input "0.310869565217391"
type input "2.28786956521739"
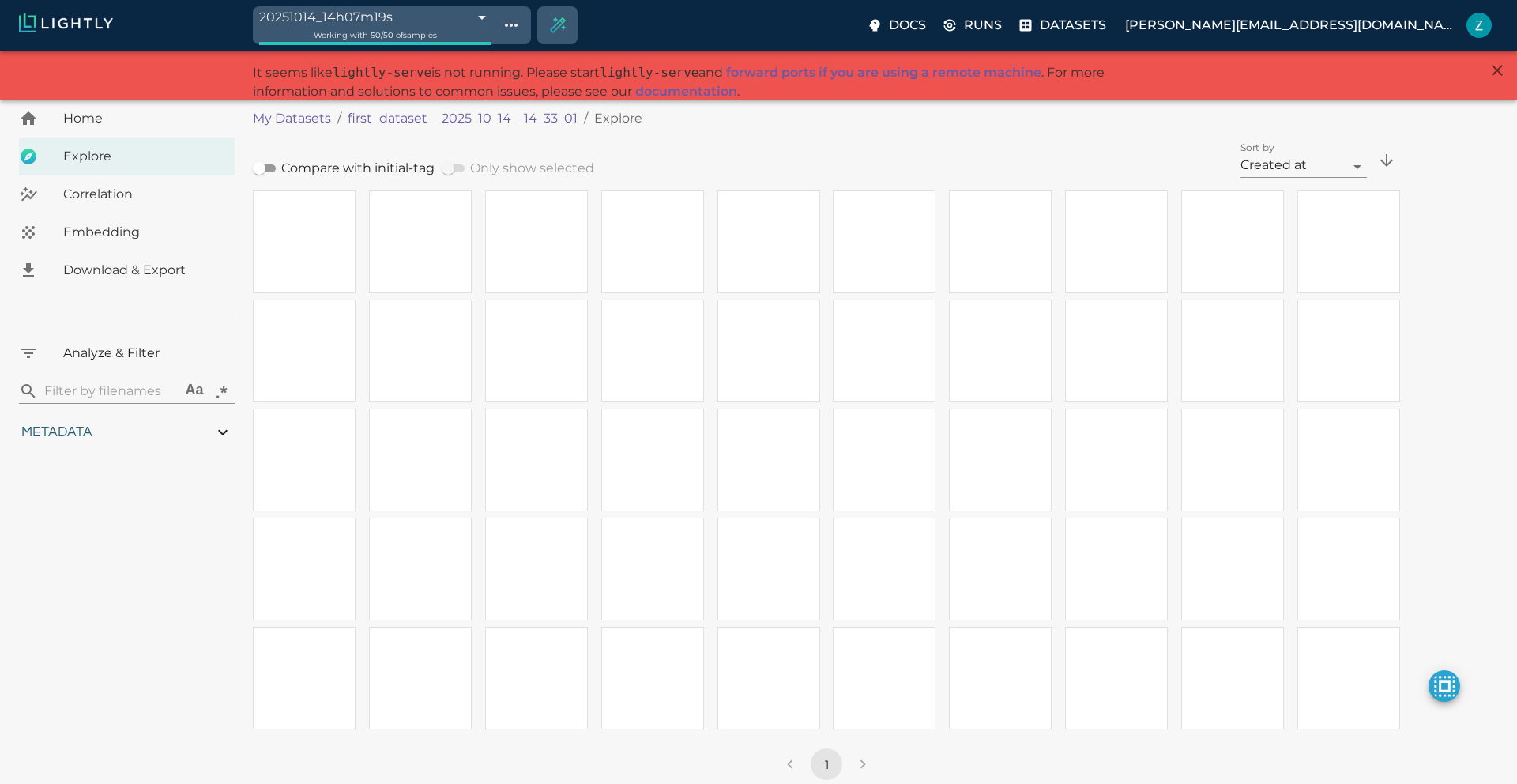
type input "10.9823599620434"
type input "2.47526621818543"
type input "83.9652662181854"
type input "0.310869565217391"
type input "2.28786956521739"
